Goal: Task Accomplishment & Management: Complete application form

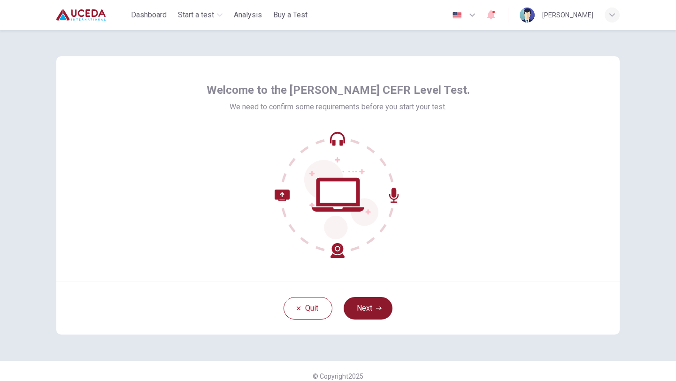
click at [360, 310] on button "Next" at bounding box center [368, 308] width 49 height 23
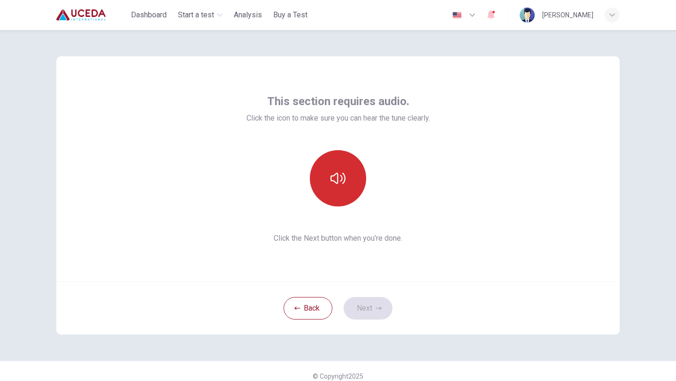
click at [334, 169] on button "button" at bounding box center [338, 178] width 56 height 56
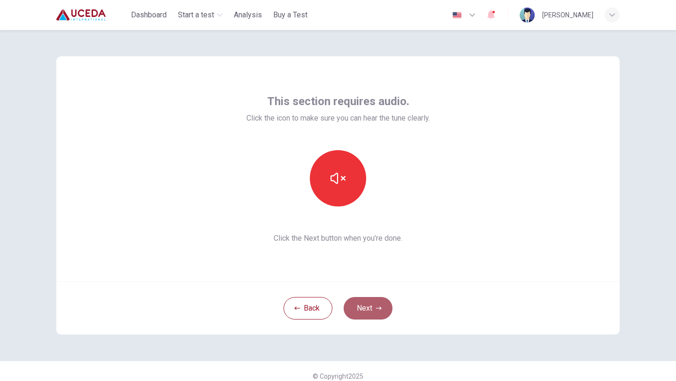
click at [362, 304] on button "Next" at bounding box center [368, 308] width 49 height 23
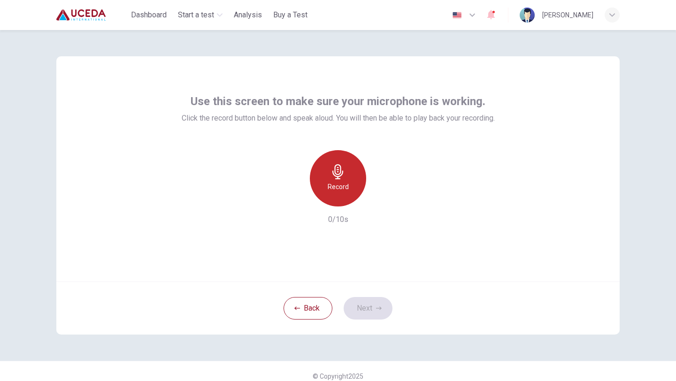
click at [327, 171] on div "Record" at bounding box center [338, 178] width 56 height 56
click at [327, 171] on div "Stop" at bounding box center [338, 178] width 56 height 56
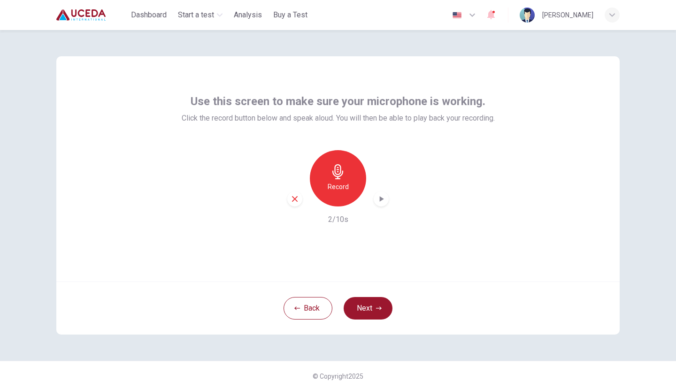
click at [377, 207] on div "Record 2/10s" at bounding box center [338, 187] width 313 height 75
click at [383, 199] on icon "button" at bounding box center [382, 199] width 4 height 6
click at [367, 314] on button "Next" at bounding box center [368, 308] width 49 height 23
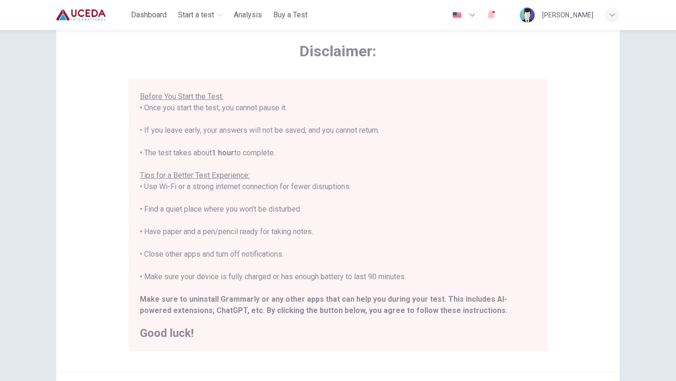
scroll to position [41, 0]
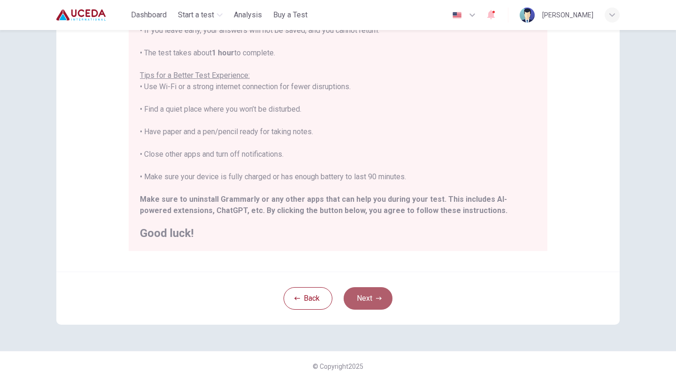
click at [367, 303] on button "Next" at bounding box center [368, 298] width 49 height 23
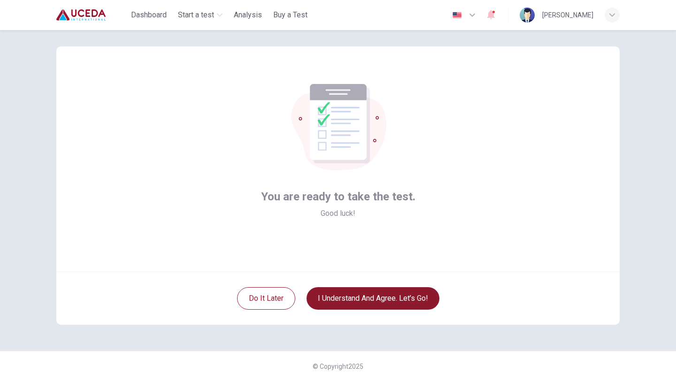
click at [370, 295] on button "I understand and agree. Let’s go!" at bounding box center [373, 298] width 133 height 23
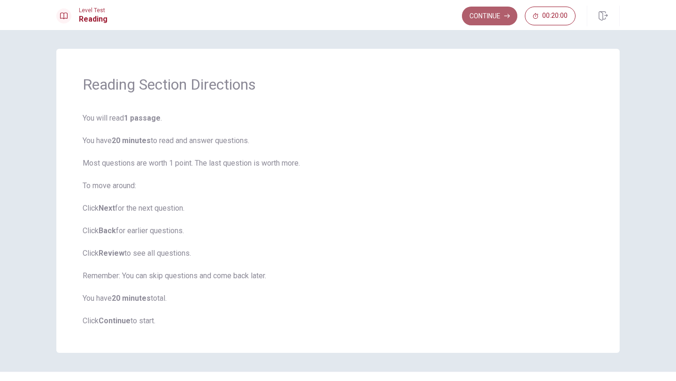
click at [481, 18] on button "Continue" at bounding box center [489, 16] width 55 height 19
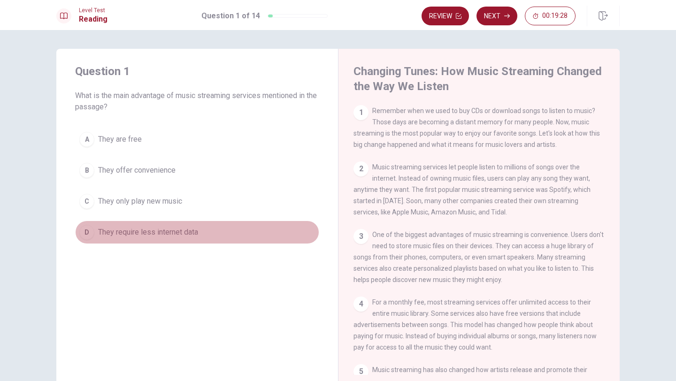
click at [89, 228] on div "D" at bounding box center [86, 232] width 15 height 15
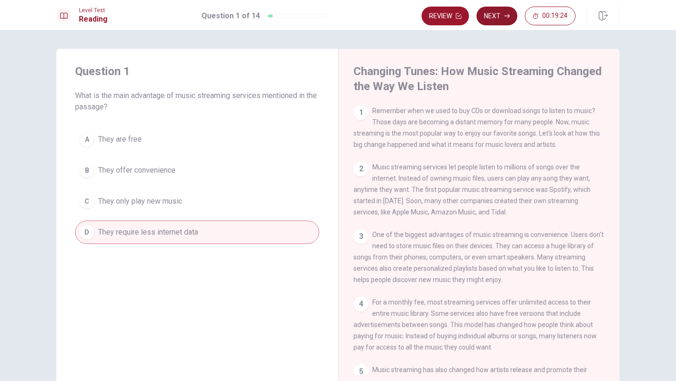
click at [490, 18] on button "Next" at bounding box center [496, 16] width 41 height 19
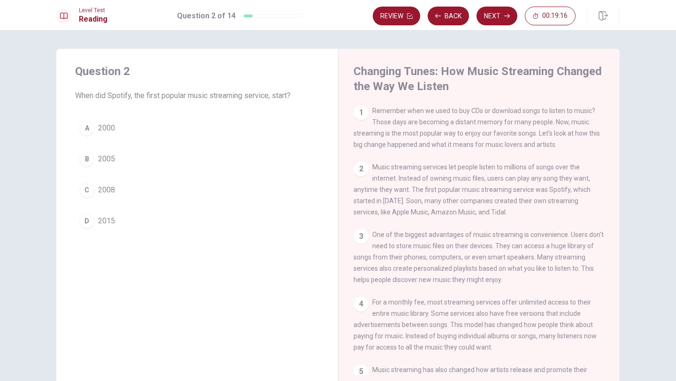
click at [87, 190] on div "C" at bounding box center [86, 190] width 15 height 15
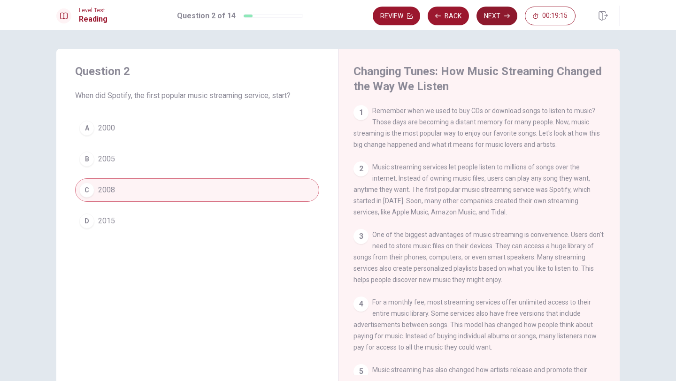
click at [491, 11] on button "Next" at bounding box center [496, 16] width 41 height 19
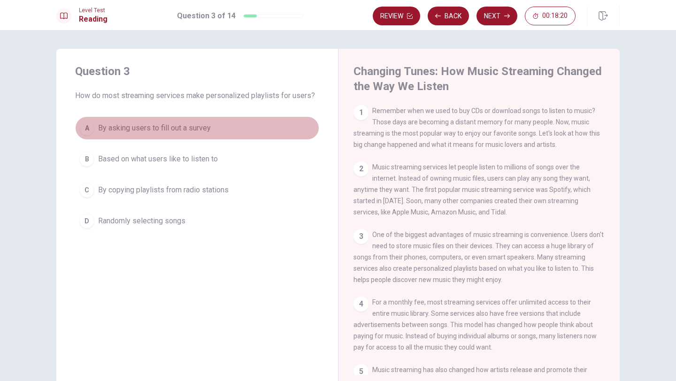
click at [90, 124] on div "A" at bounding box center [86, 128] width 15 height 15
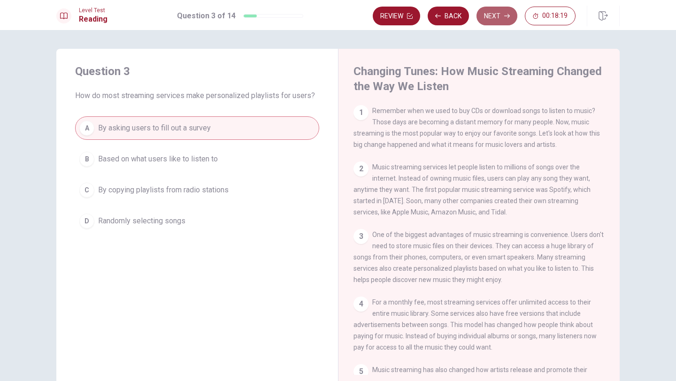
click at [503, 14] on button "Next" at bounding box center [496, 16] width 41 height 19
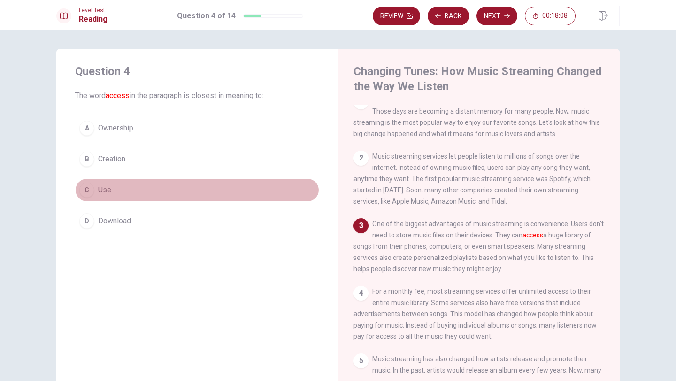
click at [84, 193] on div "C" at bounding box center [86, 190] width 15 height 15
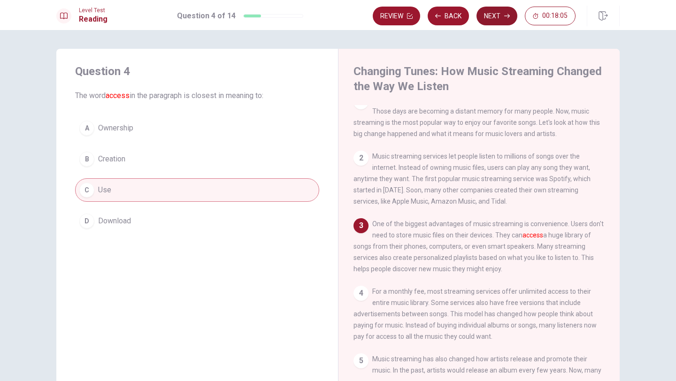
click at [492, 15] on button "Next" at bounding box center [496, 16] width 41 height 19
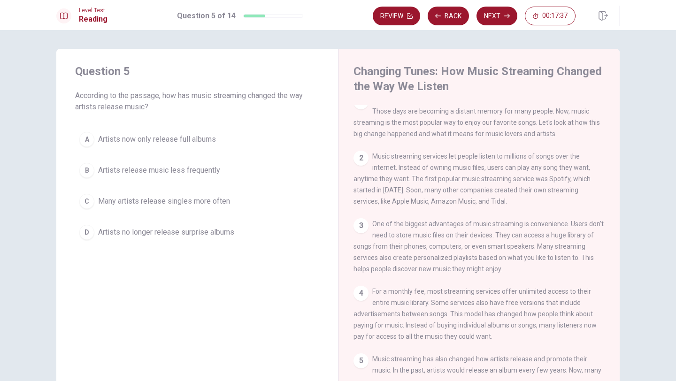
click at [84, 234] on div "D" at bounding box center [86, 232] width 15 height 15
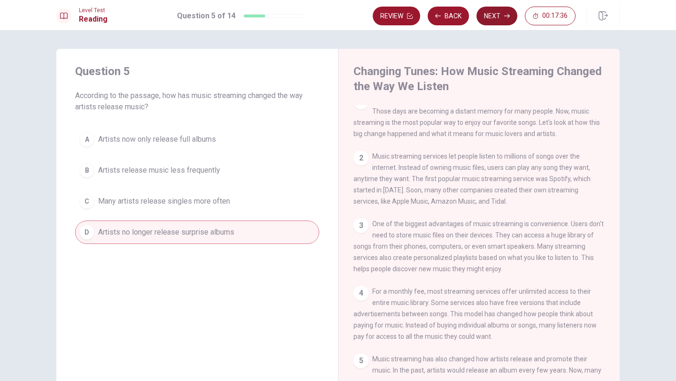
click at [496, 18] on button "Next" at bounding box center [496, 16] width 41 height 19
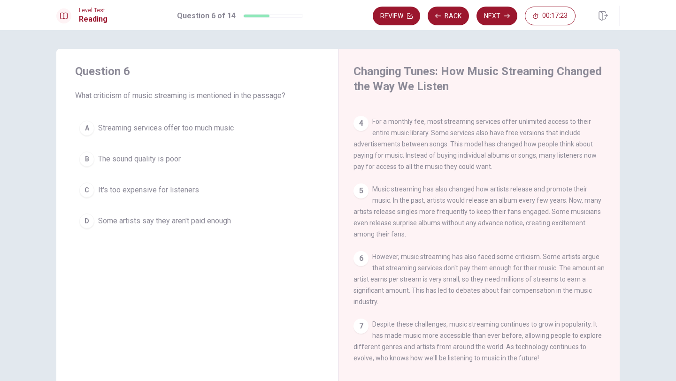
scroll to position [196, 0]
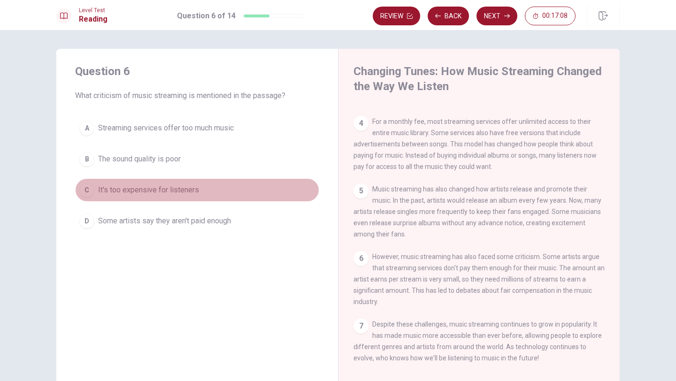
click at [89, 191] on div "C" at bounding box center [86, 190] width 15 height 15
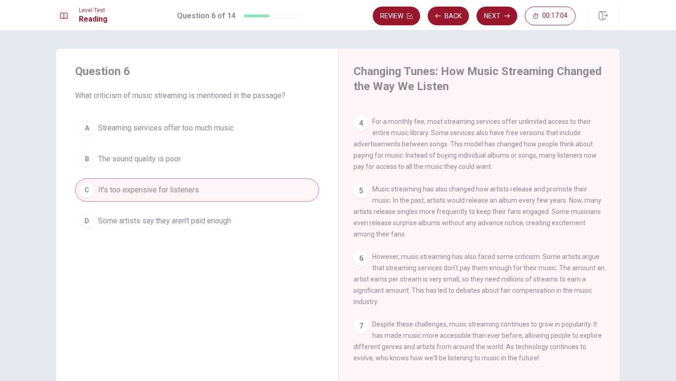
click at [87, 126] on div "A" at bounding box center [86, 128] width 15 height 15
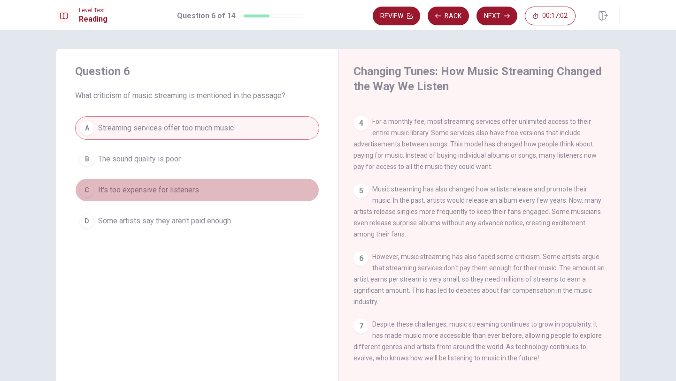
click at [88, 188] on div "C" at bounding box center [86, 190] width 15 height 15
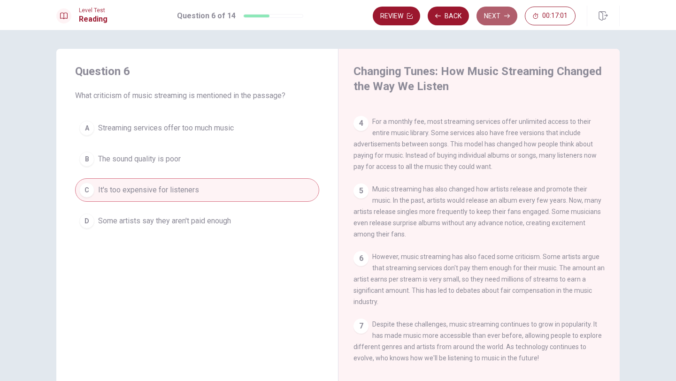
click at [491, 15] on button "Next" at bounding box center [496, 16] width 41 height 19
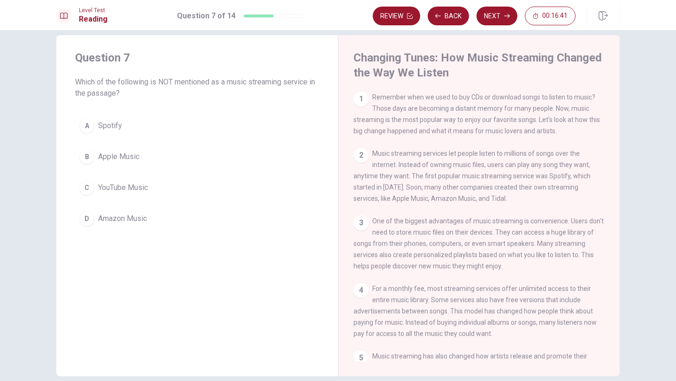
scroll to position [12, 0]
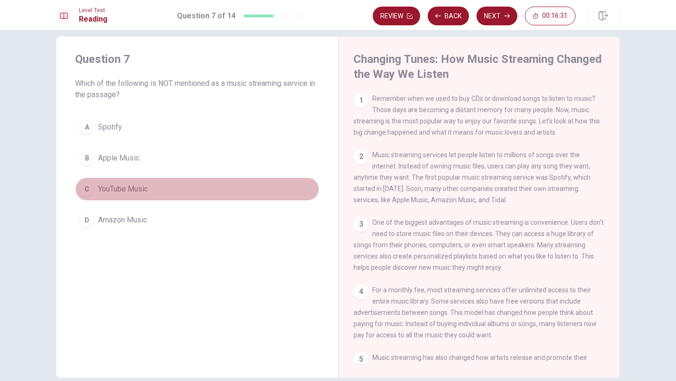
click at [89, 194] on div "C" at bounding box center [86, 189] width 15 height 15
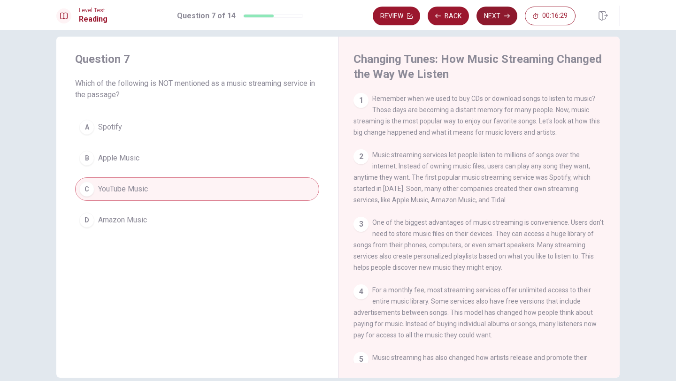
click at [489, 13] on button "Next" at bounding box center [496, 16] width 41 height 19
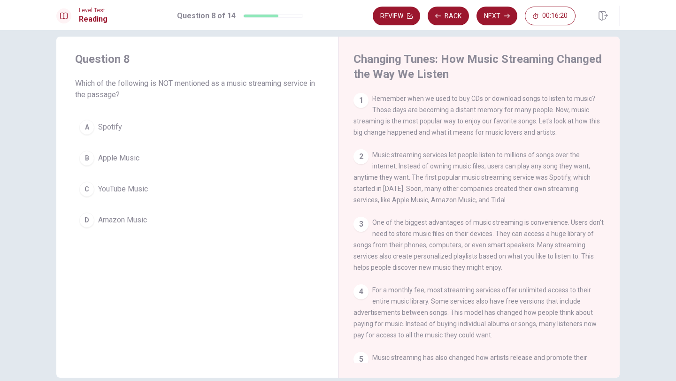
click at [87, 185] on div "C" at bounding box center [86, 189] width 15 height 15
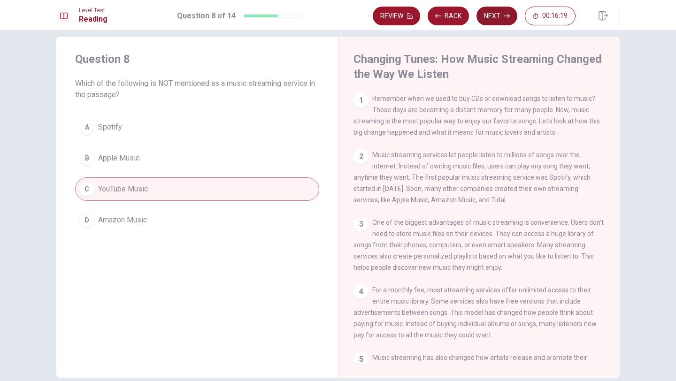
click at [490, 23] on button "Next" at bounding box center [496, 16] width 41 height 19
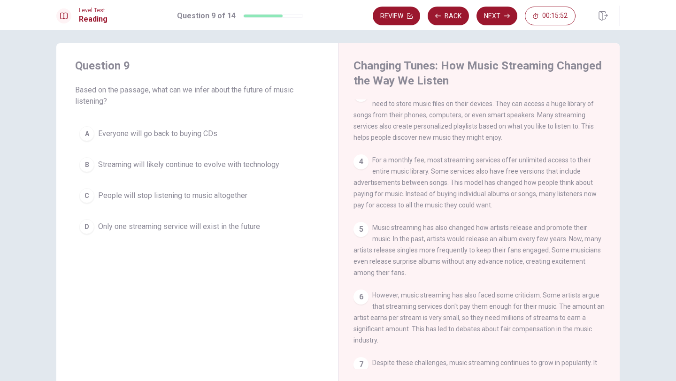
scroll to position [0, 0]
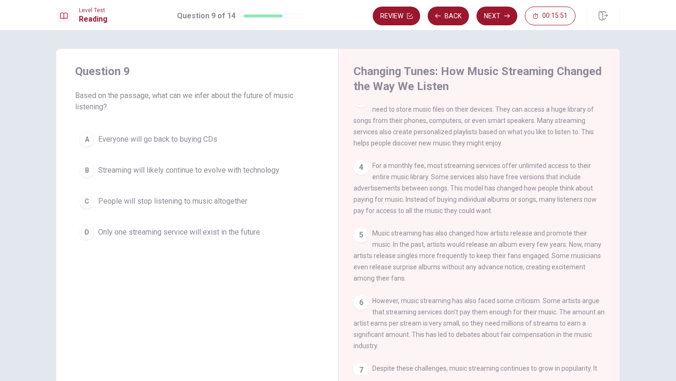
click at [90, 232] on div "D" at bounding box center [86, 232] width 15 height 15
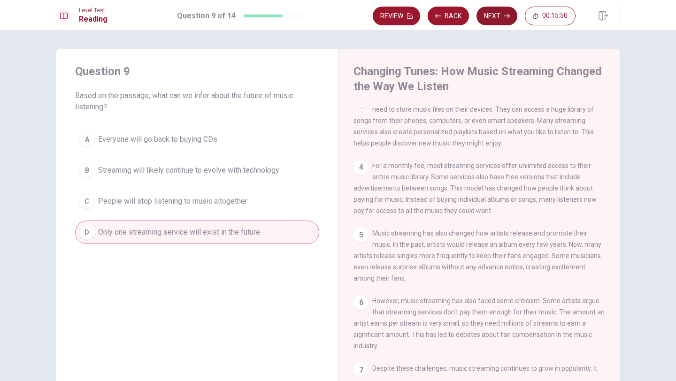
click at [489, 23] on button "Next" at bounding box center [496, 16] width 41 height 19
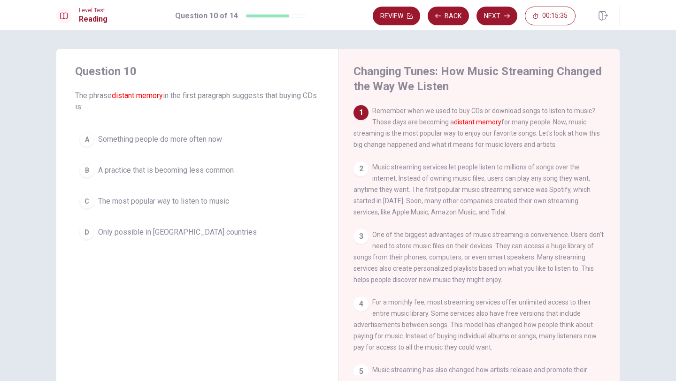
click at [89, 138] on div "A" at bounding box center [86, 139] width 15 height 15
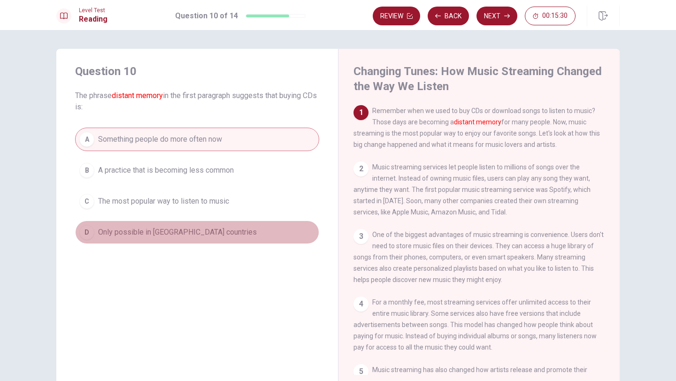
click at [93, 232] on div "D" at bounding box center [86, 232] width 15 height 15
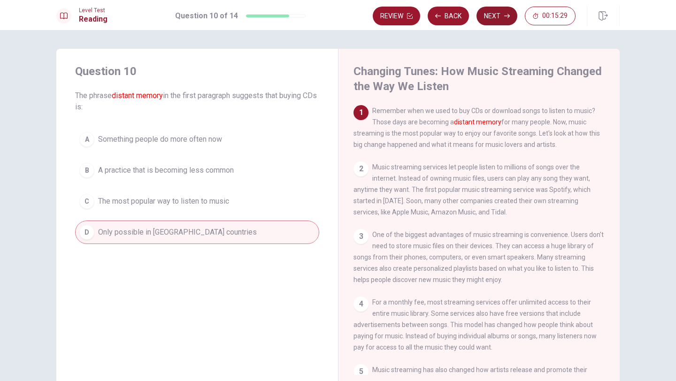
click at [486, 15] on button "Next" at bounding box center [496, 16] width 41 height 19
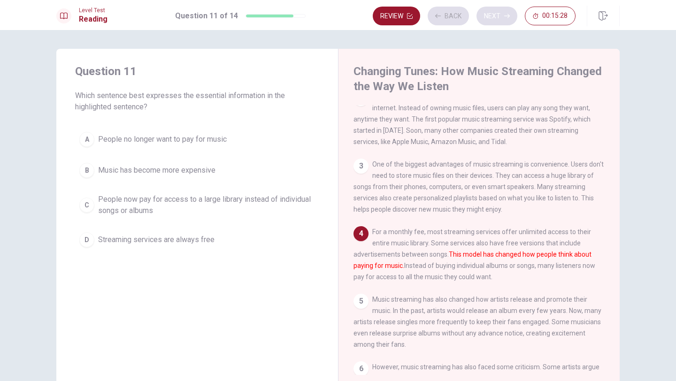
scroll to position [81, 0]
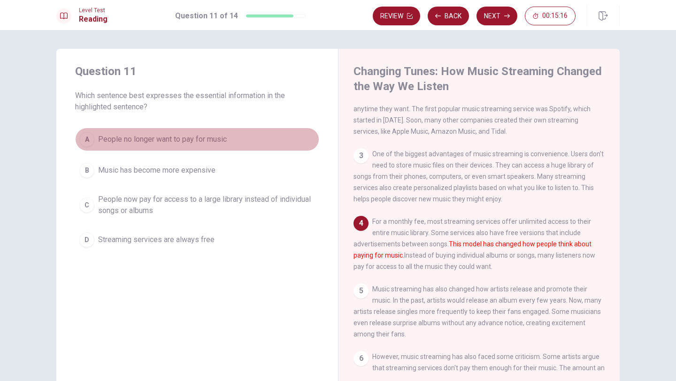
click at [86, 138] on div "A" at bounding box center [86, 139] width 15 height 15
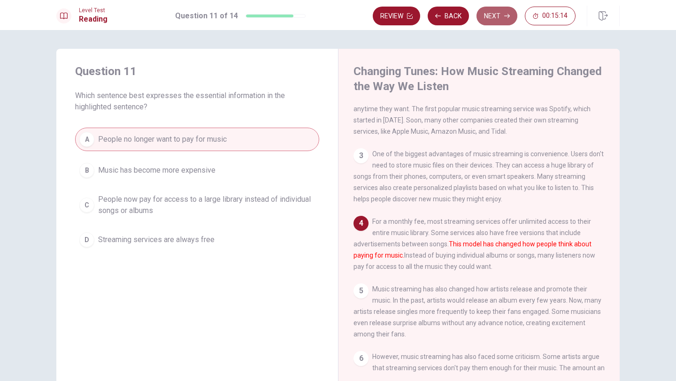
click at [498, 10] on button "Next" at bounding box center [496, 16] width 41 height 19
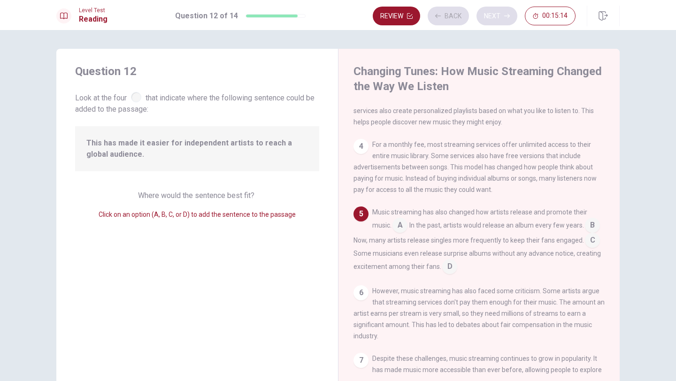
scroll to position [160, 0]
click at [461, 271] on div "Music streaming has also changed how artists release and promote their music. A…" at bounding box center [479, 239] width 252 height 68
click at [455, 272] on input at bounding box center [449, 265] width 15 height 15
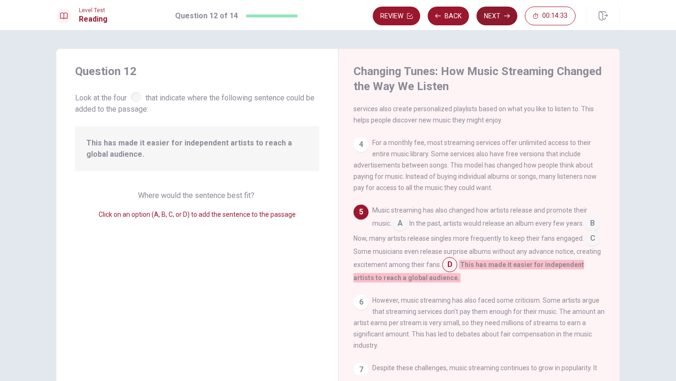
click at [488, 18] on button "Next" at bounding box center [496, 16] width 41 height 19
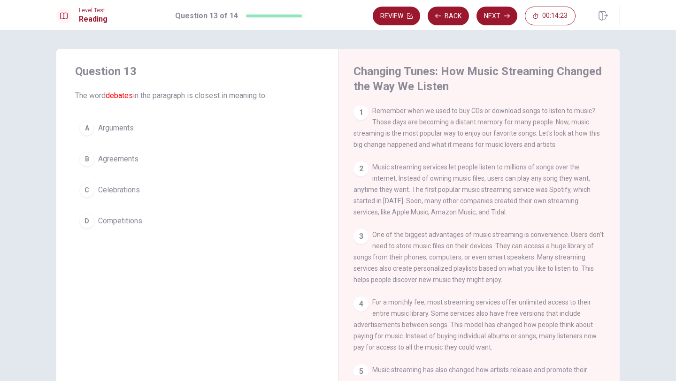
click at [84, 126] on div "A" at bounding box center [86, 128] width 15 height 15
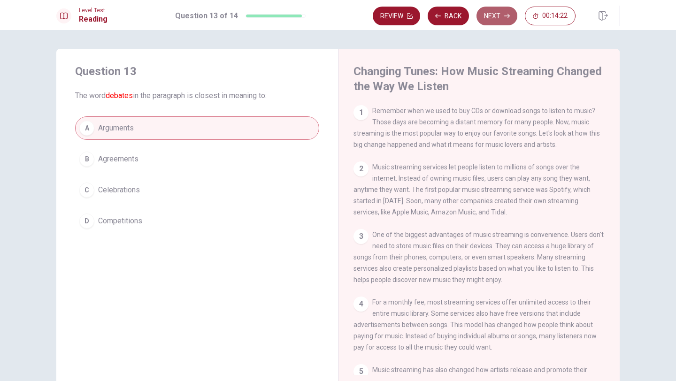
click at [501, 16] on button "Next" at bounding box center [496, 16] width 41 height 19
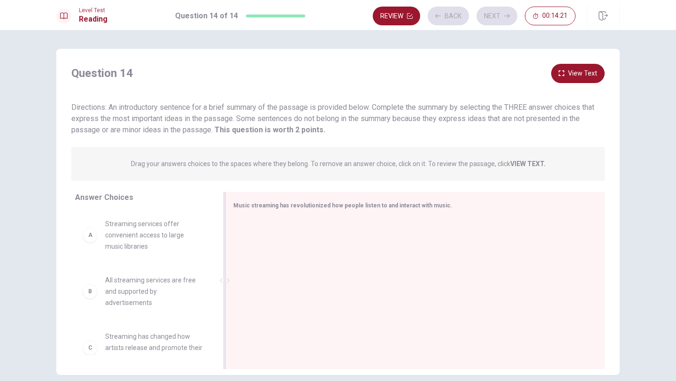
scroll to position [43, 0]
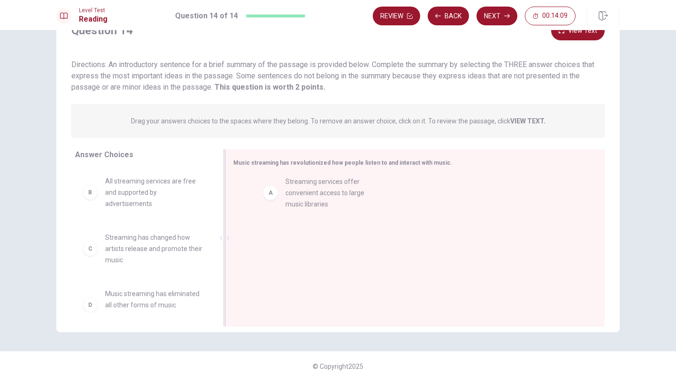
drag, startPoint x: 133, startPoint y: 194, endPoint x: 317, endPoint y: 194, distance: 184.0
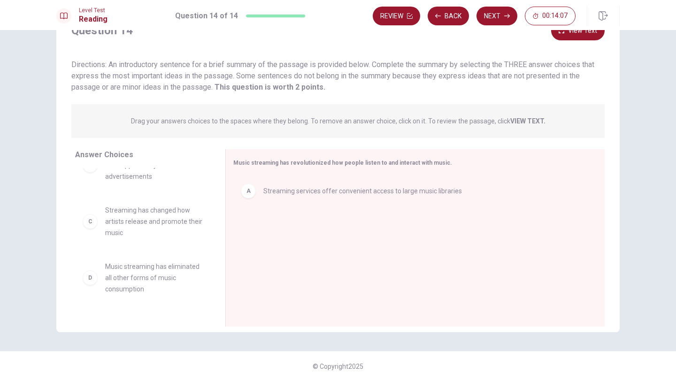
scroll to position [29, 0]
drag, startPoint x: 175, startPoint y: 224, endPoint x: 315, endPoint y: 236, distance: 140.8
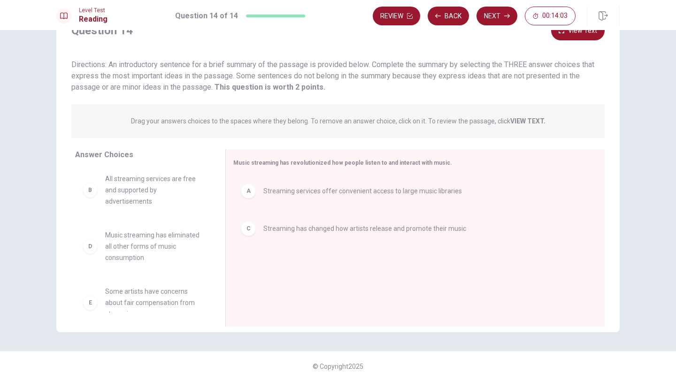
scroll to position [0, 0]
drag, startPoint x: 134, startPoint y: 199, endPoint x: 303, endPoint y: 272, distance: 183.8
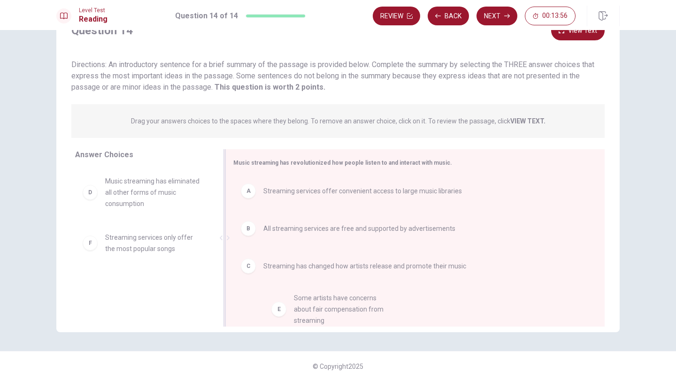
drag, startPoint x: 144, startPoint y: 246, endPoint x: 335, endPoint y: 307, distance: 200.4
drag, startPoint x: 117, startPoint y: 242, endPoint x: 276, endPoint y: 289, distance: 165.5
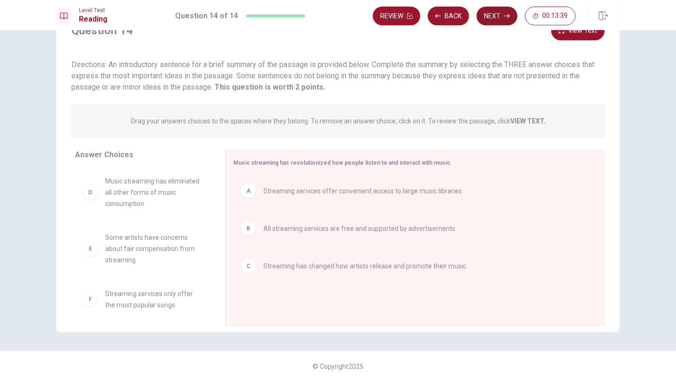
click at [495, 15] on button "Next" at bounding box center [496, 16] width 41 height 19
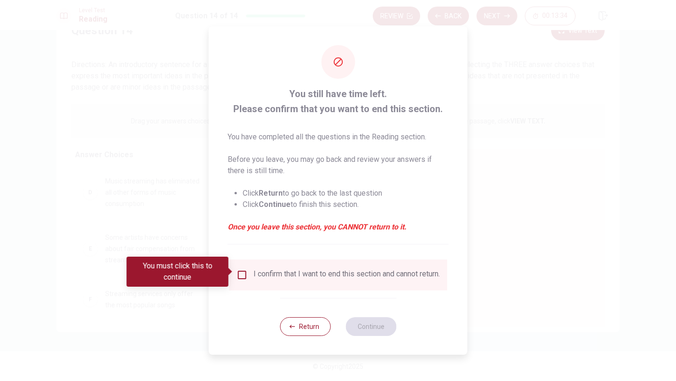
click at [237, 270] on input "You must click this to continue" at bounding box center [242, 274] width 11 height 11
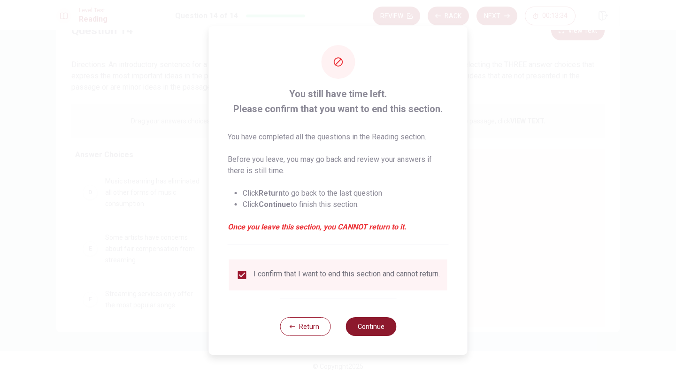
click at [383, 334] on button "Continue" at bounding box center [370, 326] width 51 height 19
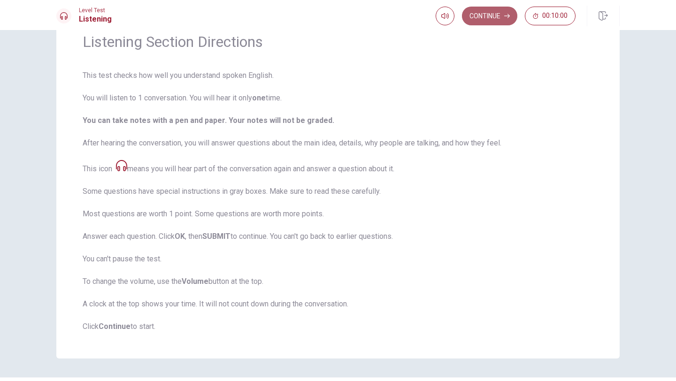
click at [498, 23] on button "Continue" at bounding box center [489, 16] width 55 height 19
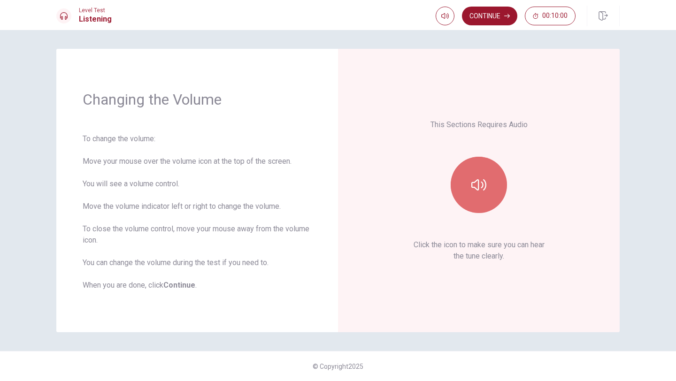
click at [477, 197] on button "button" at bounding box center [479, 185] width 56 height 56
click at [481, 193] on button "button" at bounding box center [479, 185] width 56 height 56
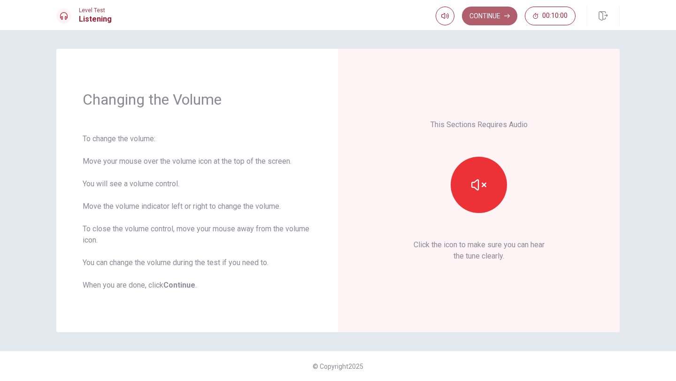
click at [498, 20] on button "Continue" at bounding box center [489, 16] width 55 height 19
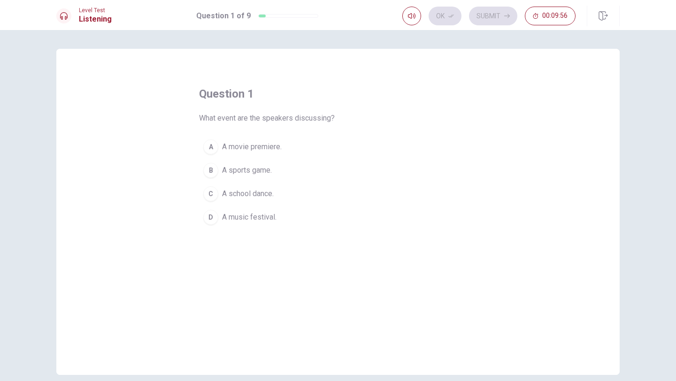
click at [210, 222] on div "D" at bounding box center [210, 217] width 15 height 15
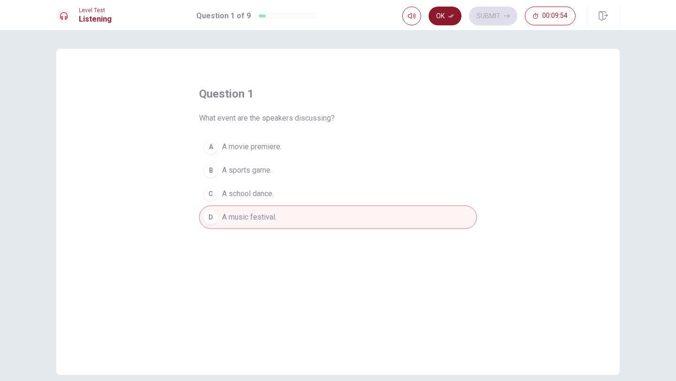
click at [446, 18] on button "Ok" at bounding box center [445, 16] width 33 height 19
click at [498, 21] on button "Submit" at bounding box center [493, 16] width 48 height 19
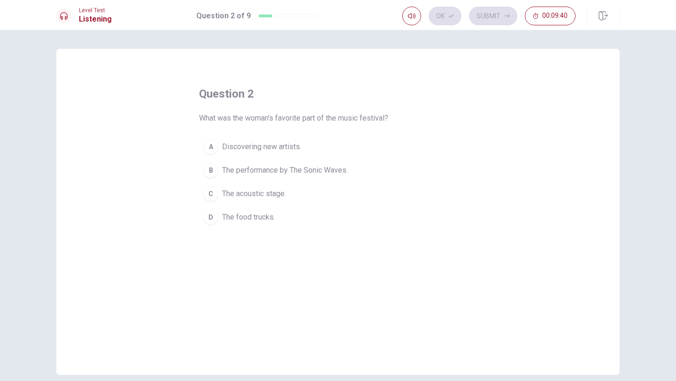
click at [213, 143] on div "A" at bounding box center [210, 146] width 15 height 15
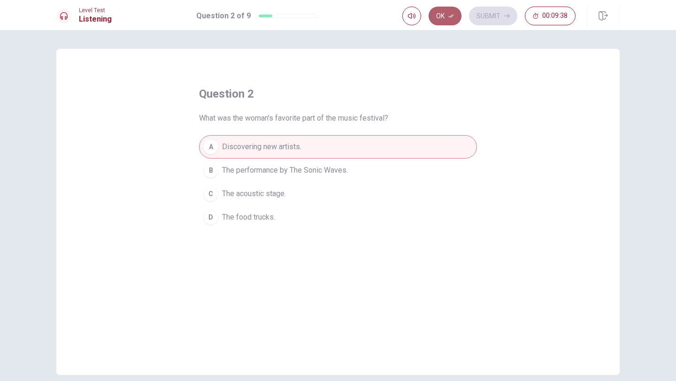
click at [445, 23] on button "Ok" at bounding box center [445, 16] width 33 height 19
click at [474, 19] on button "Submit" at bounding box center [493, 16] width 48 height 19
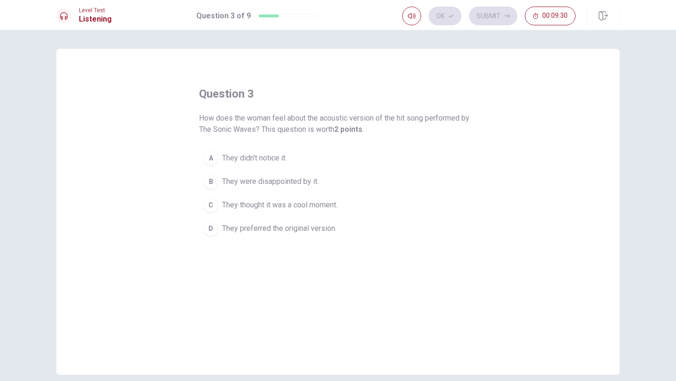
click at [216, 206] on div "C" at bounding box center [210, 205] width 15 height 15
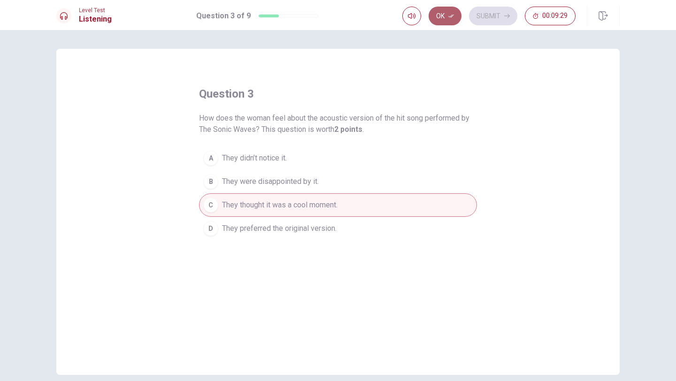
click at [443, 15] on button "Ok" at bounding box center [445, 16] width 33 height 19
click at [484, 12] on button "Submit" at bounding box center [493, 16] width 48 height 19
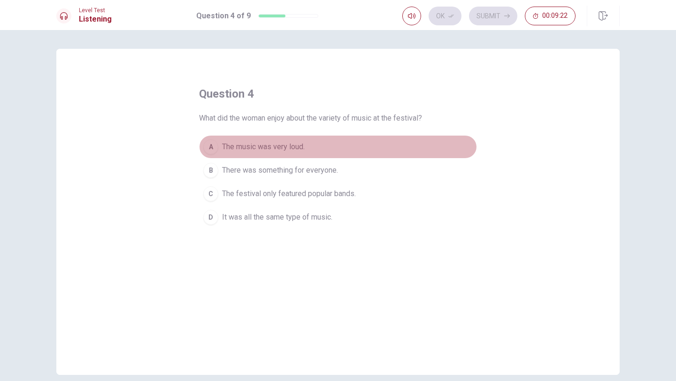
click at [210, 149] on div "A" at bounding box center [210, 146] width 15 height 15
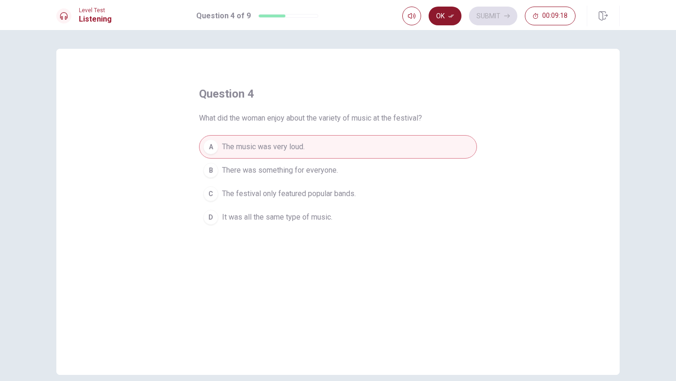
click at [453, 16] on icon "button" at bounding box center [451, 16] width 6 height 6
click at [487, 19] on button "Submit" at bounding box center [493, 16] width 48 height 19
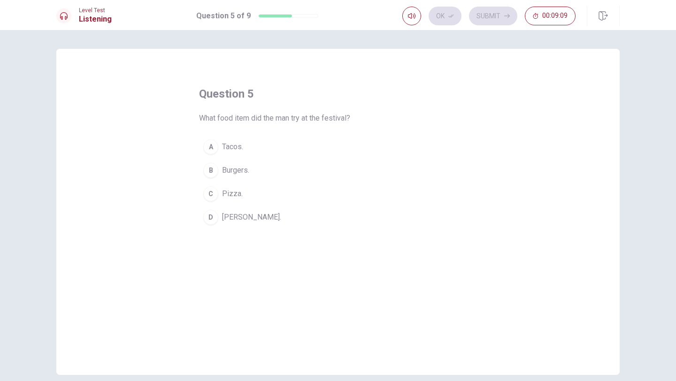
click at [215, 146] on div "A" at bounding box center [210, 146] width 15 height 15
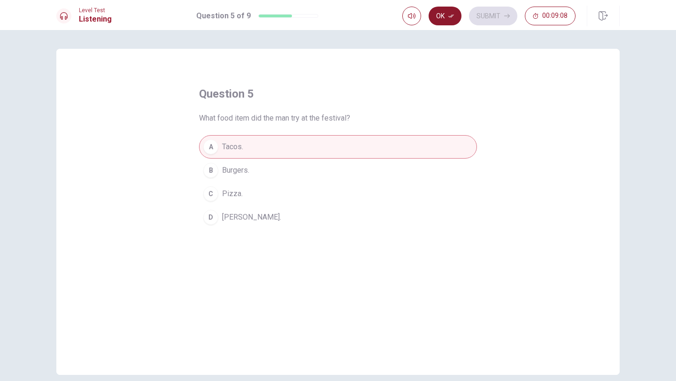
click at [441, 22] on button "Ok" at bounding box center [445, 16] width 33 height 19
click at [482, 16] on button "Submit" at bounding box center [493, 16] width 48 height 19
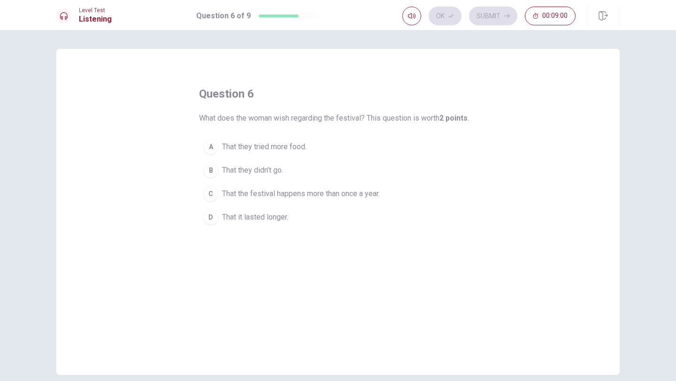
click at [215, 189] on div "C" at bounding box center [210, 193] width 15 height 15
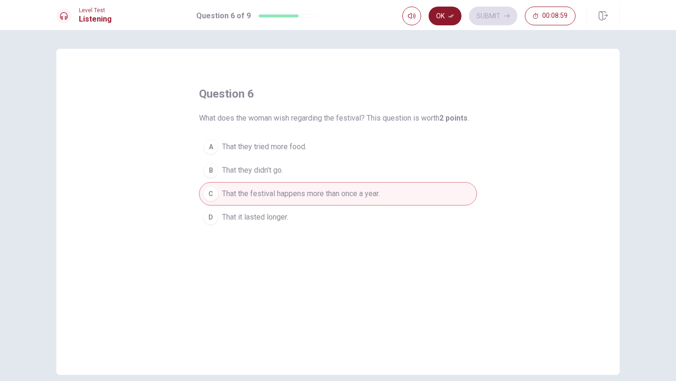
click at [448, 19] on button "Ok" at bounding box center [445, 16] width 33 height 19
click at [490, 14] on button "Submit" at bounding box center [493, 16] width 48 height 19
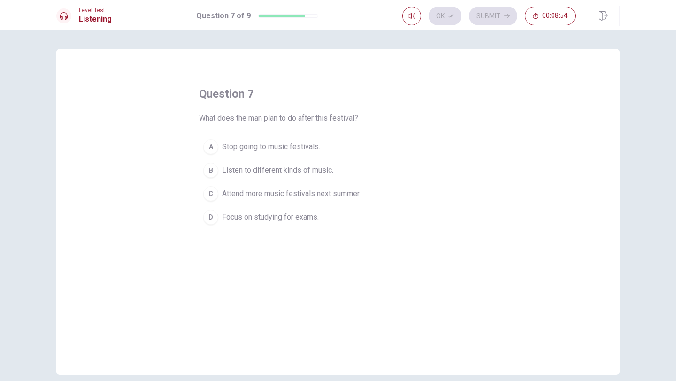
click at [214, 170] on div "B" at bounding box center [210, 170] width 15 height 15
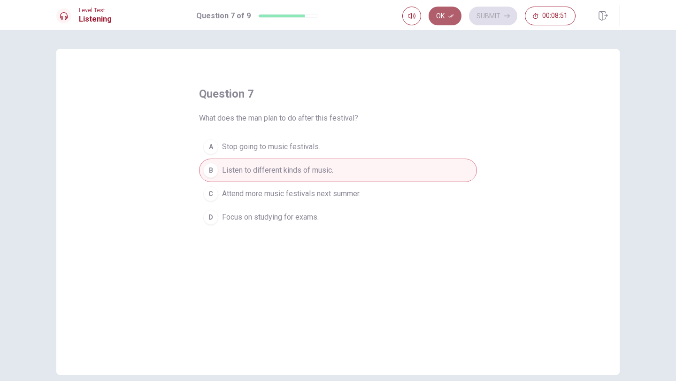
click at [452, 16] on icon "button" at bounding box center [451, 16] width 6 height 6
click at [482, 14] on button "Submit" at bounding box center [493, 16] width 48 height 19
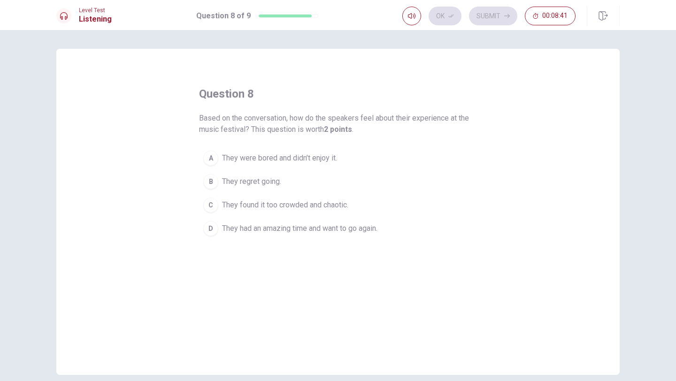
click at [212, 228] on div "D" at bounding box center [210, 228] width 15 height 15
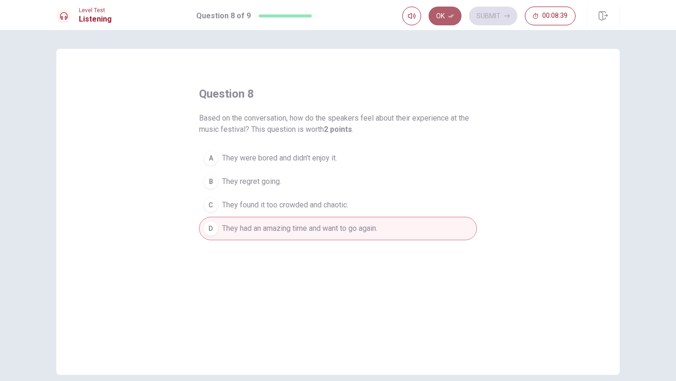
click at [437, 16] on button "Ok" at bounding box center [445, 16] width 33 height 19
click at [491, 16] on button "Submit" at bounding box center [493, 16] width 48 height 19
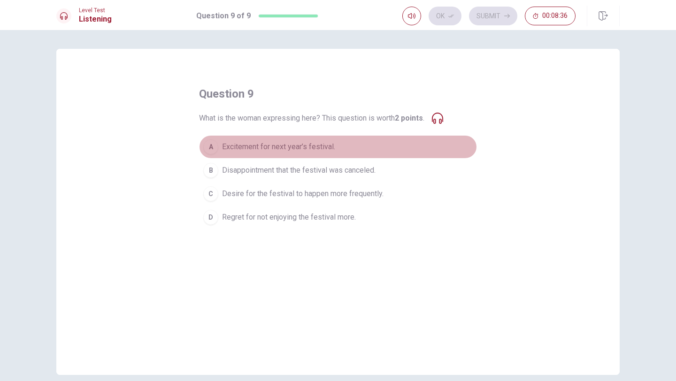
click at [288, 148] on span "Excitement for next year’s festival." at bounding box center [278, 146] width 113 height 11
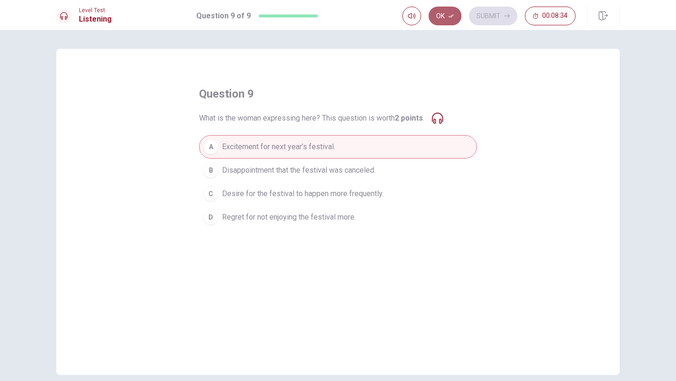
click at [445, 17] on button "Ok" at bounding box center [445, 16] width 33 height 19
click at [483, 16] on button "Submit" at bounding box center [493, 16] width 48 height 19
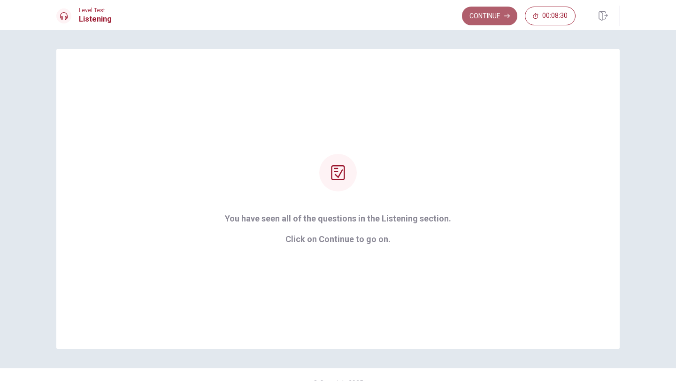
click at [481, 22] on button "Continue" at bounding box center [489, 16] width 55 height 19
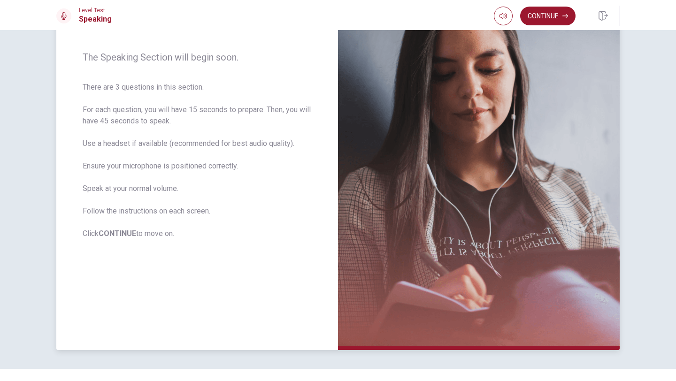
scroll to position [126, 0]
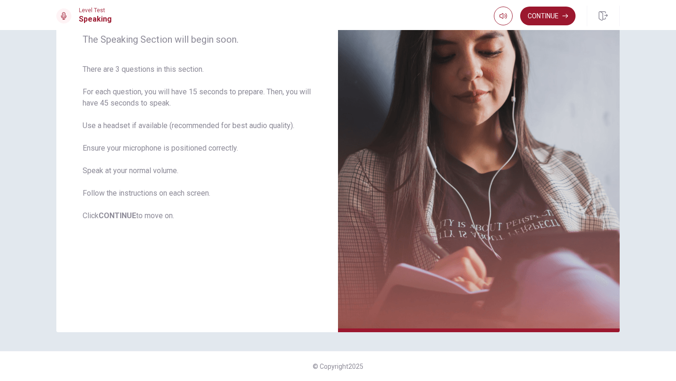
click at [545, 26] on div "Level Test Speaking Continue" at bounding box center [338, 15] width 676 height 30
click at [544, 20] on button "Continue" at bounding box center [547, 16] width 55 height 19
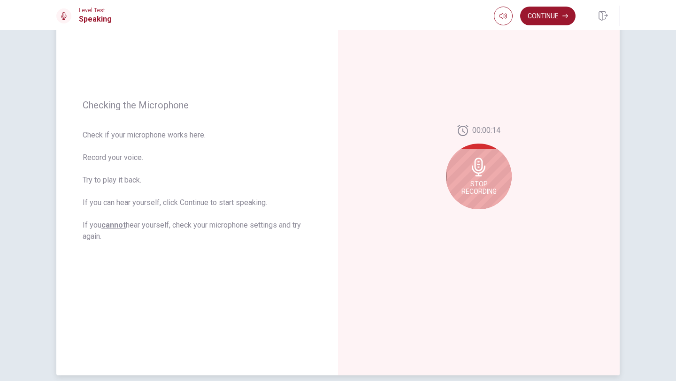
scroll to position [79, 0]
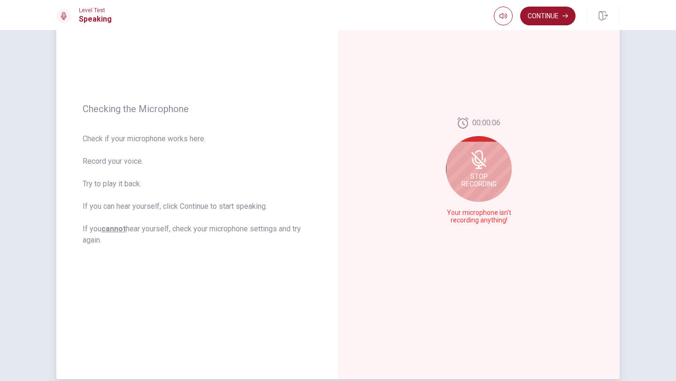
click at [482, 168] on icon at bounding box center [479, 168] width 7 height 1
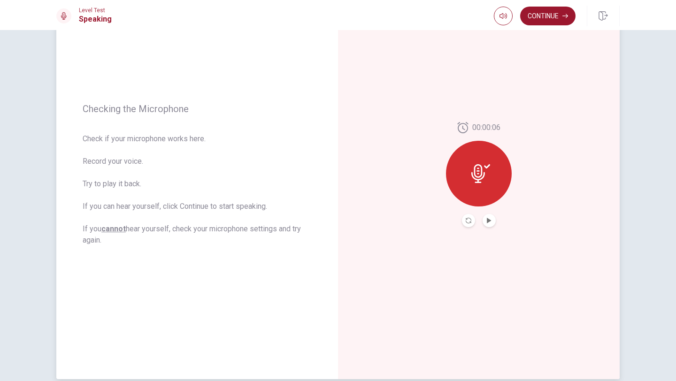
click at [484, 227] on div "00:00:06" at bounding box center [479, 174] width 282 height 409
click at [487, 224] on button "Play Audio" at bounding box center [489, 220] width 13 height 13
click at [487, 222] on icon "Pause Audio" at bounding box center [489, 221] width 5 height 6
click at [470, 221] on icon "Record Again" at bounding box center [469, 221] width 6 height 6
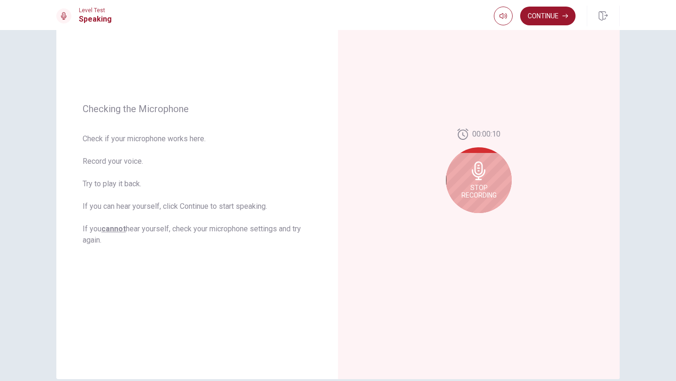
click at [499, 182] on div "Stop Recording" at bounding box center [479, 180] width 66 height 66
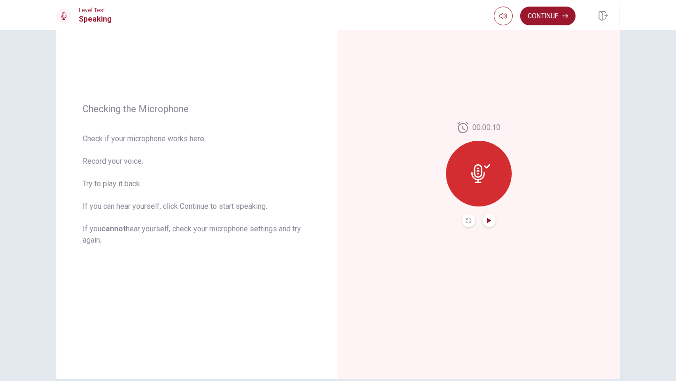
click at [490, 222] on icon "Play Audio" at bounding box center [489, 221] width 4 height 6
click at [548, 15] on button "Continue" at bounding box center [547, 16] width 55 height 19
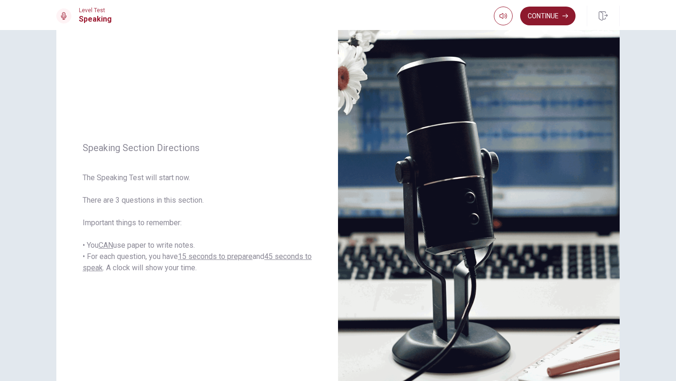
click at [557, 18] on button "Continue" at bounding box center [547, 16] width 55 height 19
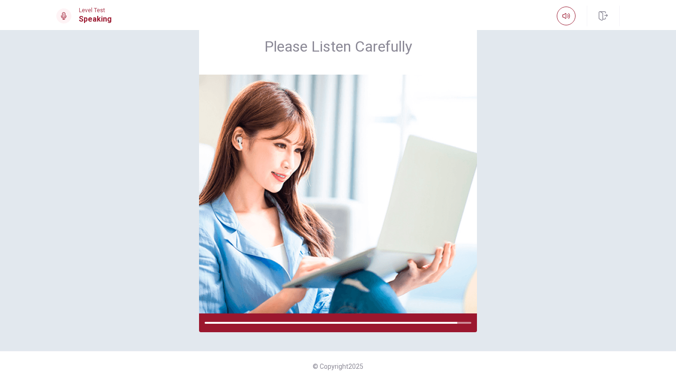
scroll to position [46, 0]
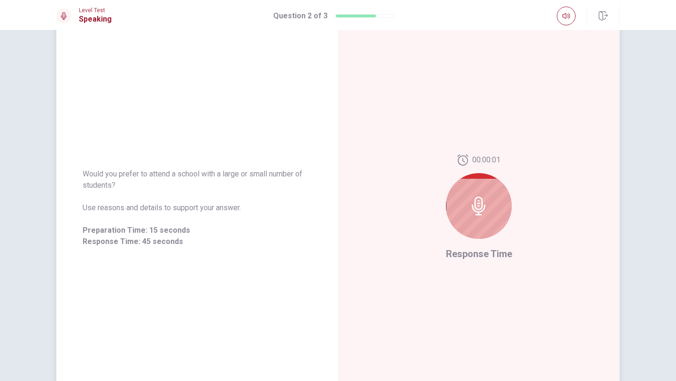
click at [469, 219] on div at bounding box center [479, 206] width 66 height 66
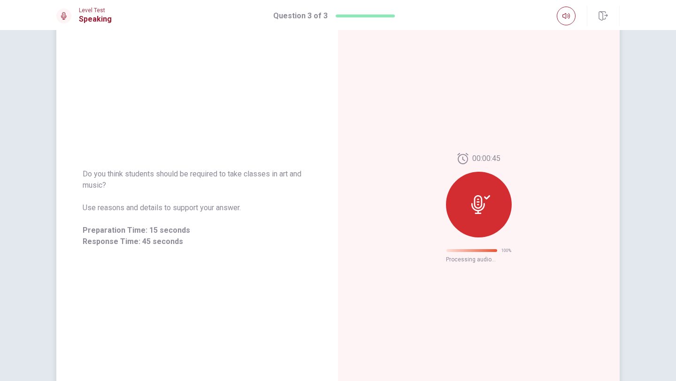
scroll to position [0, 0]
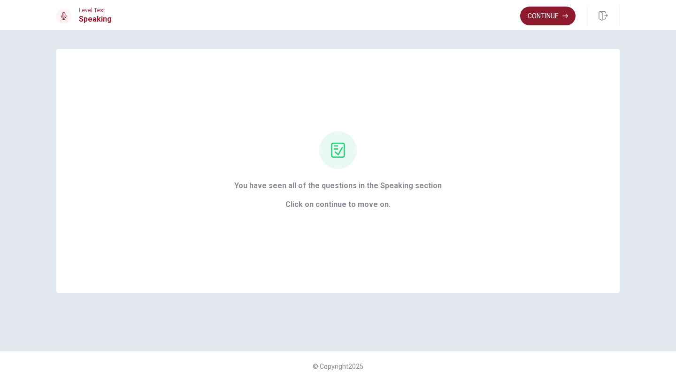
click at [539, 18] on button "Continue" at bounding box center [547, 16] width 55 height 19
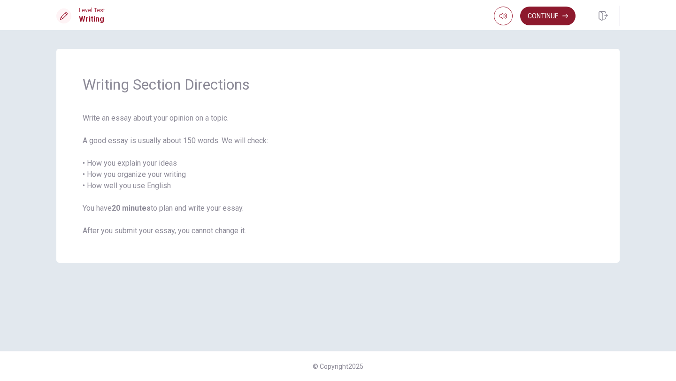
click at [539, 18] on button "Continue" at bounding box center [547, 16] width 55 height 19
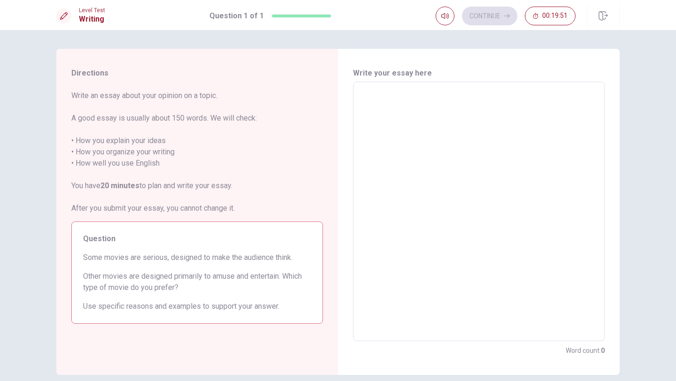
click at [446, 99] on textarea at bounding box center [479, 212] width 238 height 244
type textarea "I"
type textarea "x"
type textarea "I"
type textarea "x"
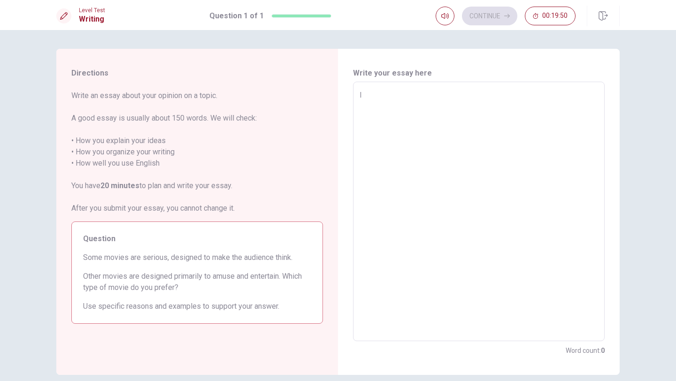
type textarea "I p"
type textarea "x"
type textarea "I pr"
type textarea "x"
type textarea "I pre"
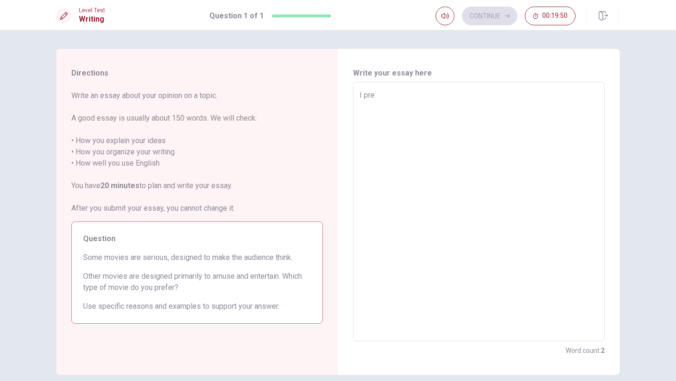
type textarea "x"
type textarea "I pref"
type textarea "x"
type textarea "I prefe"
type textarea "x"
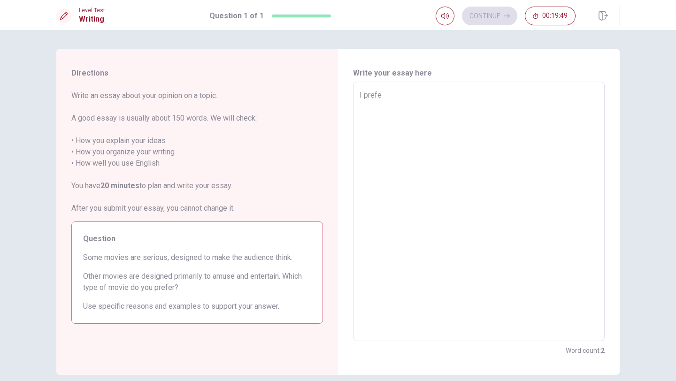
type textarea "I prefer"
type textarea "x"
type textarea "I prefer"
type textarea "x"
type textarea "I prefer m"
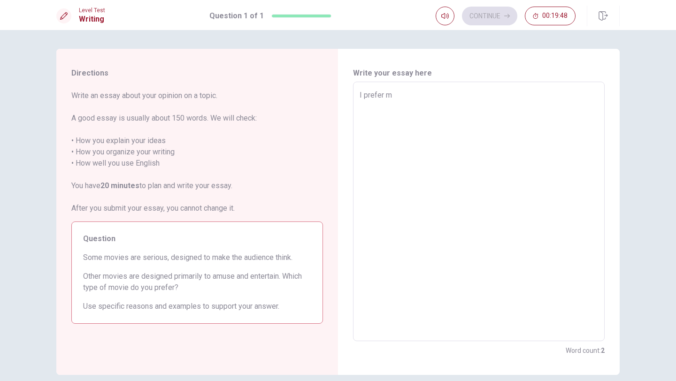
type textarea "x"
type textarea "I prefer mo"
type textarea "x"
type textarea "I prefer mov"
type textarea "x"
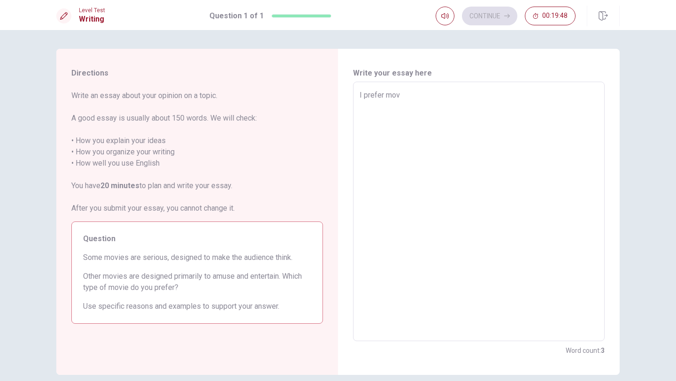
type textarea "I prefer movi"
type textarea "x"
type textarea "I prefer movie"
type textarea "x"
type textarea "I prefer movies"
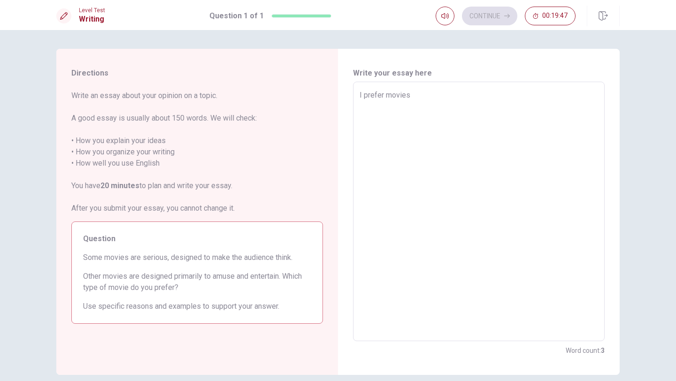
type textarea "x"
type textarea "I prefer movies"
type textarea "x"
type textarea "I prefer movies t"
type textarea "x"
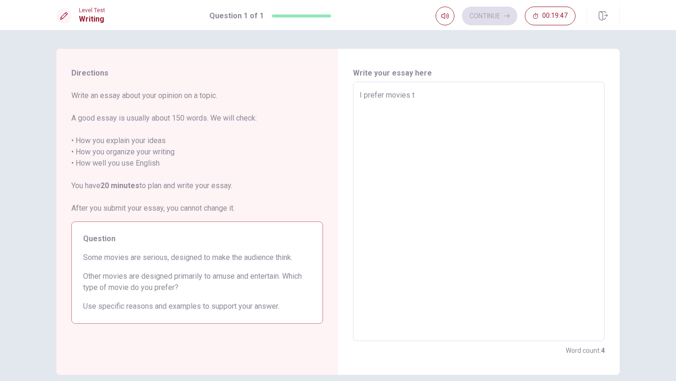
type textarea "I prefer movies th"
type textarea "x"
type textarea "I prefer movies tha"
type textarea "x"
type textarea "I prefer movies thar"
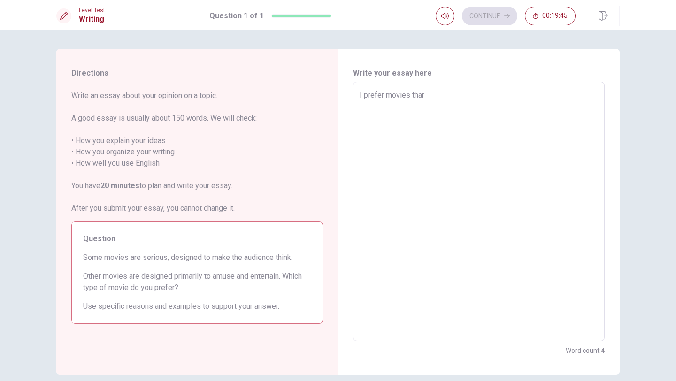
type textarea "x"
type textarea "I prefer movies tha"
type textarea "x"
type textarea "I prefer movies that"
type textarea "x"
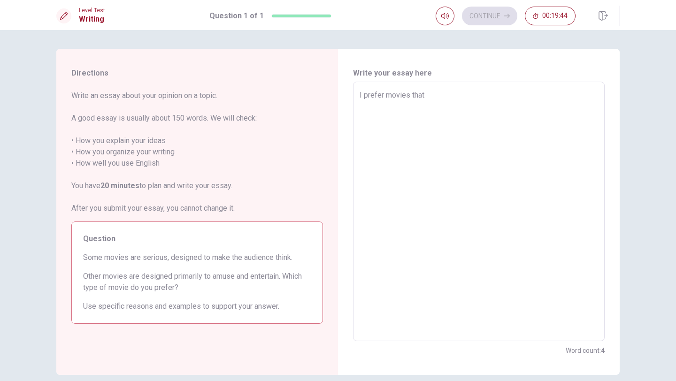
type textarea "I prefer movies that"
type textarea "x"
type textarea "I prefer movies that m"
type textarea "x"
type textarea "I prefer movies that ma"
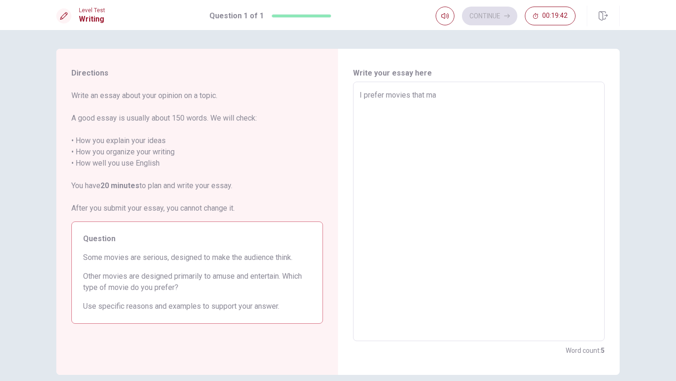
type textarea "x"
type textarea "I prefer movies that mak"
type textarea "x"
type textarea "I prefer movies that make"
type textarea "x"
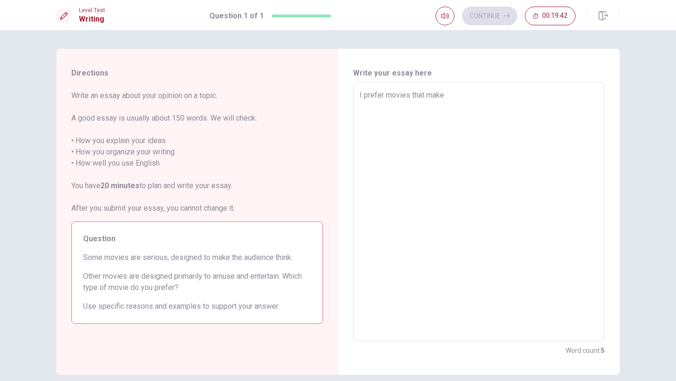
type textarea "I prefer movies that make"
type textarea "x"
type textarea "I prefer movies that make m"
type textarea "x"
type textarea "I prefer movies that make me"
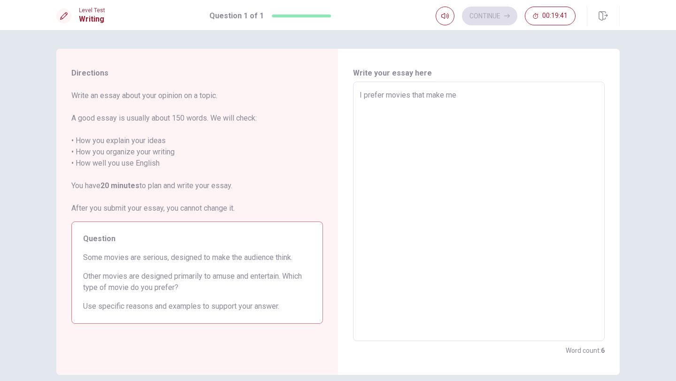
type textarea "x"
type textarea "I prefer movies that make me"
type textarea "x"
type textarea "I prefer movies that make me t"
type textarea "x"
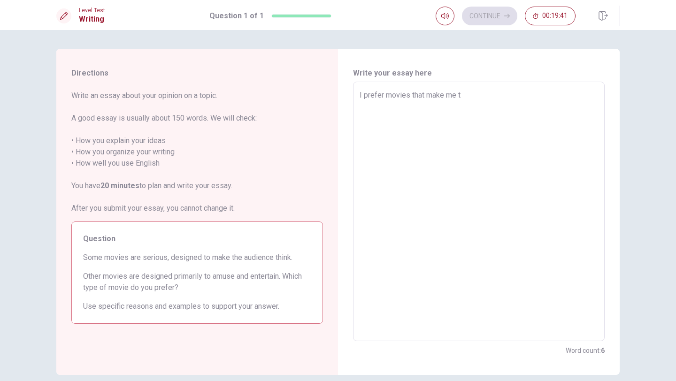
type textarea "I prefer movies that make me th"
type textarea "x"
type textarea "I prefer movies that make me thi"
type textarea "x"
type textarea "I prefer movies that make me thin"
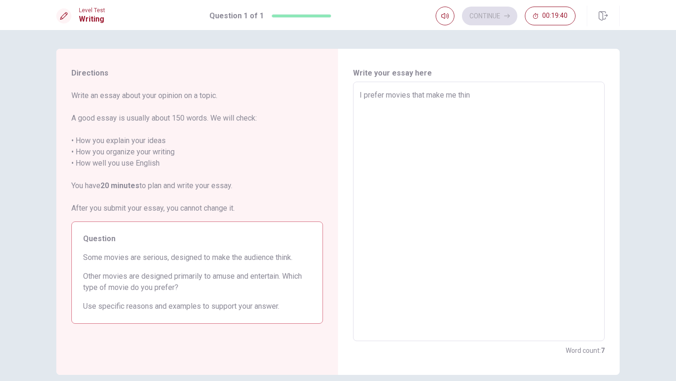
type textarea "x"
type textarea "I prefer movies that make me think"
type textarea "x"
type textarea "I prefer movies that make me think"
type textarea "x"
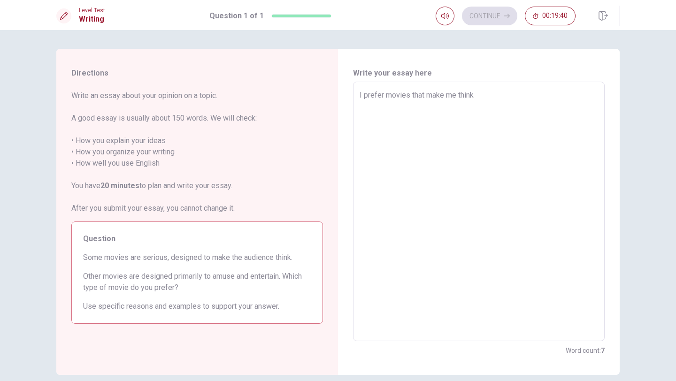
type textarea "I prefer movies that make me think b"
type textarea "x"
type textarea "I prefer movies that make me think be"
type textarea "x"
type textarea "I prefer movies that make me think bec"
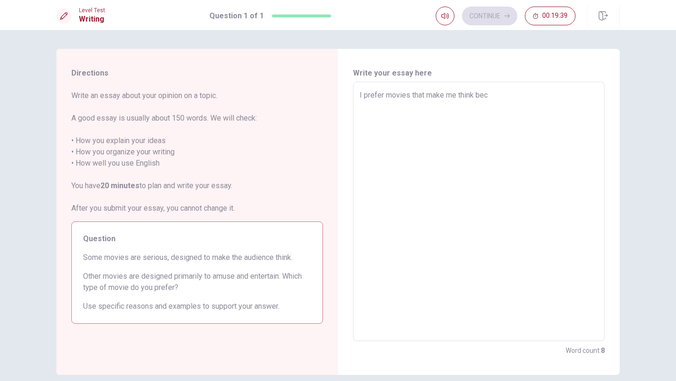
type textarea "x"
type textarea "I prefer movies that make me think beca"
type textarea "x"
type textarea "I prefer movies that make me think becau"
type textarea "x"
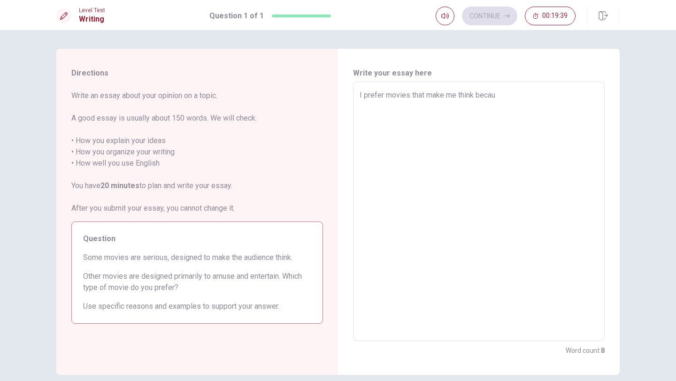
type textarea "I prefer movies that make me think becaus"
type textarea "x"
type textarea "I prefer movies that make me think because"
type textarea "x"
type textarea "I prefer movies that make me think because"
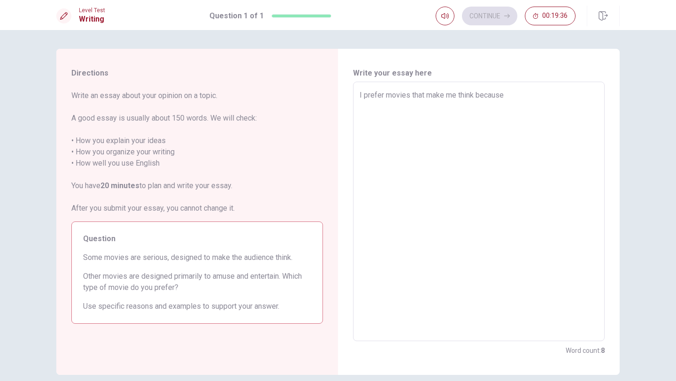
type textarea "x"
type textarea "I prefer movies that make me think because I"
type textarea "x"
type textarea "I prefer movies that make me think because I c"
type textarea "x"
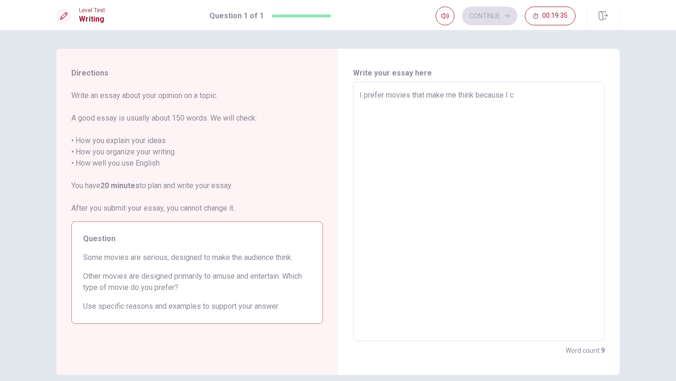
type textarea "I prefer movies that make me think because I ca"
type textarea "x"
type textarea "I prefer movies that make me think because I can"
type textarea "x"
type textarea "I prefer movies that make me think because I can"
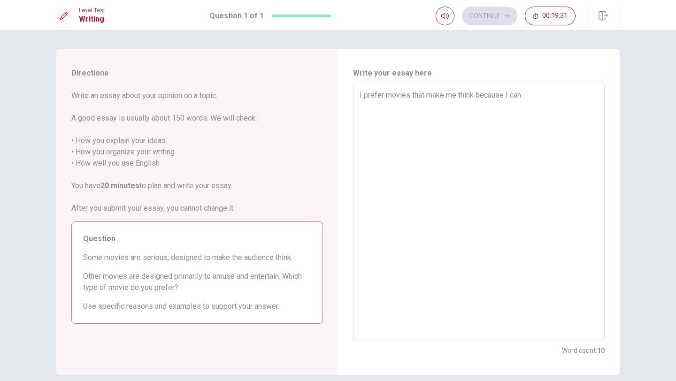
type textarea "x"
type textarea "I prefer movies that make me think because I can"
type textarea "x"
type textarea "I prefer movies that make me think because I ca"
type textarea "x"
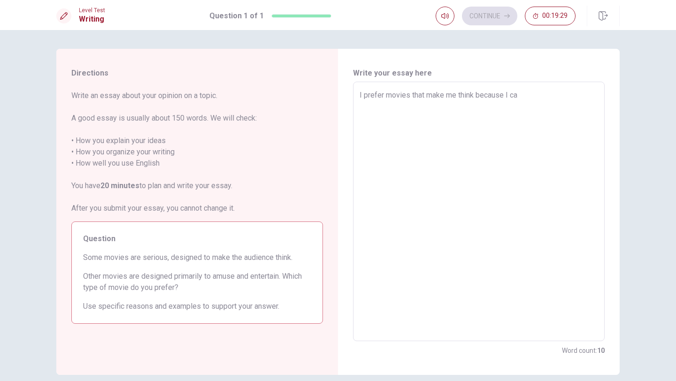
type textarea "I prefer movies that make me think because I c"
type textarea "x"
type textarea "I prefer movies that make me think because I"
type textarea "x"
type textarea "I prefer movies that make me think because I"
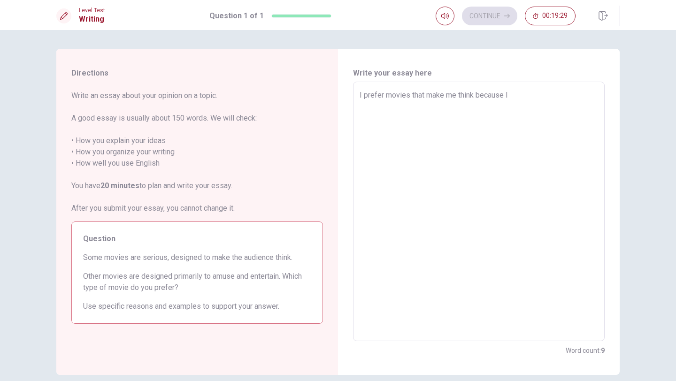
type textarea "x"
type textarea "I prefer movies that make me think because"
type textarea "x"
type textarea "I prefer movies that make me think because t"
type textarea "x"
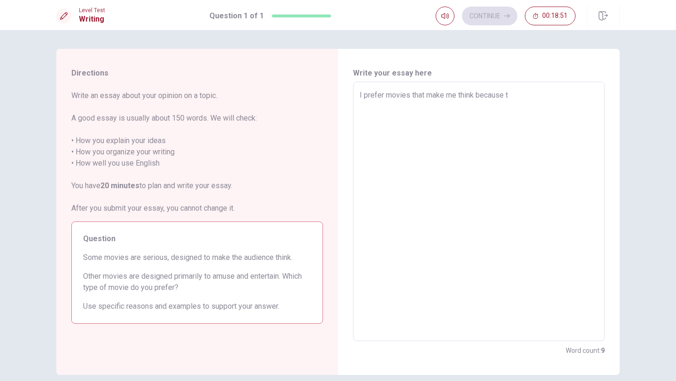
type textarea "I prefer movies that make me think because th"
type textarea "x"
type textarea "I prefer movies that make me think because the"
type textarea "x"
type textarea "I prefer movies that make me think because ther"
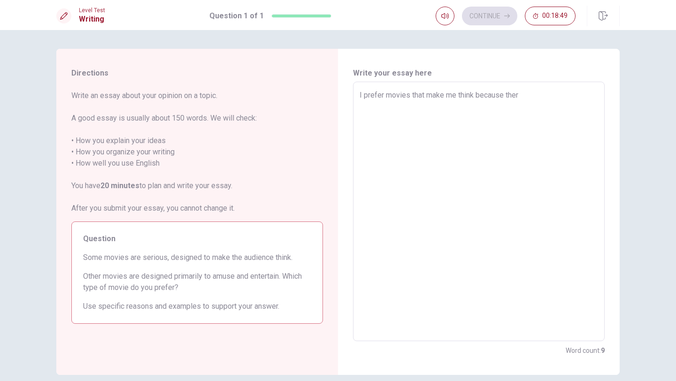
type textarea "x"
type textarea "I prefer movies that make me think because there"
type textarea "x"
type textarea "I prefer movies that make me think because there"
type textarea "x"
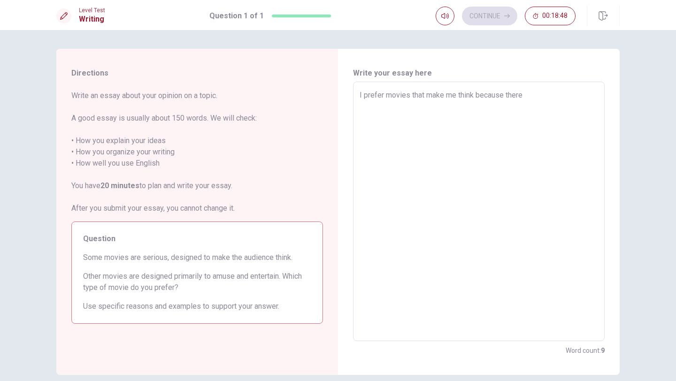
type textarea "I prefer movies that make me think because there"
type textarea "x"
type textarea "I prefer movies that make me think because ther"
type textarea "x"
type textarea "I prefer movies that make me think because the"
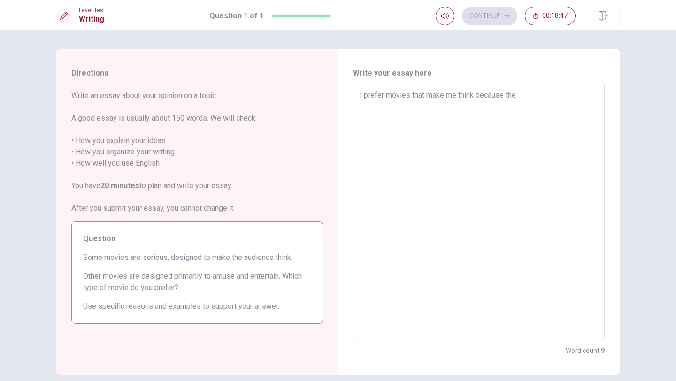
type textarea "x"
type textarea "I prefer movies that make me think because th"
type textarea "x"
type textarea "I prefer movies that make me think because t"
type textarea "x"
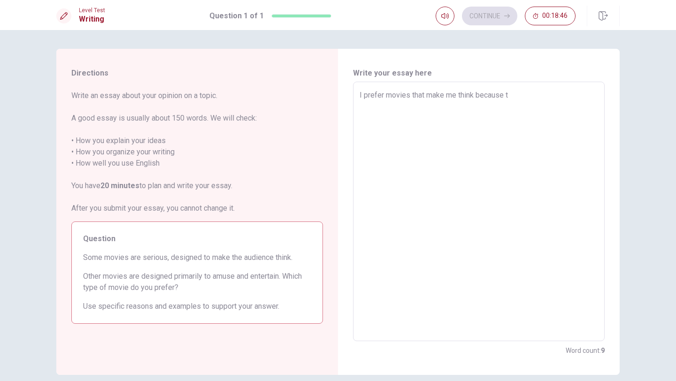
type textarea "I prefer movies that make me think because"
type textarea "x"
type textarea "I prefer movies that make me think because a"
type textarea "x"
type textarea "I prefer movies that make me think because ar"
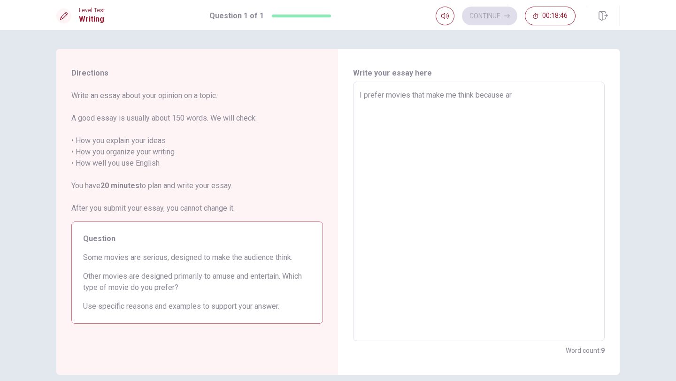
type textarea "x"
type textarea "I prefer movies that make me think because are"
type textarea "x"
type textarea "I prefer movies that make me think because are"
type textarea "x"
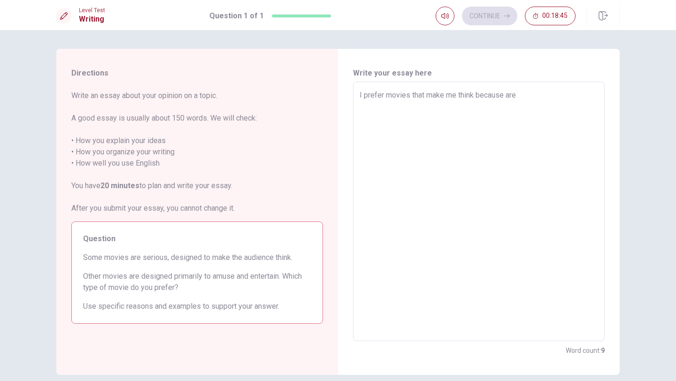
type textarea "I prefer movies that make me think because are m"
type textarea "x"
type textarea "I prefer movies that make me think because are mo"
type textarea "x"
type textarea "I prefer movies that make me think because are mot"
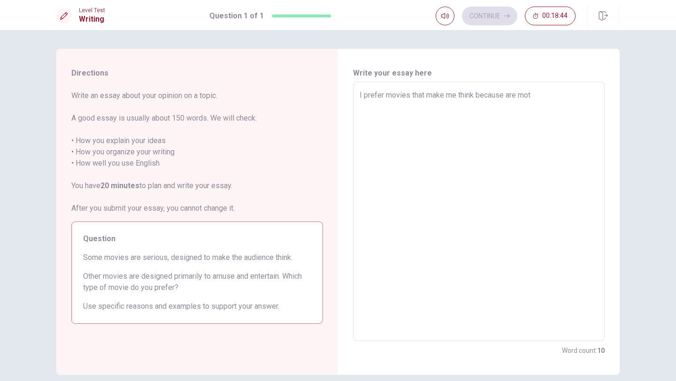
type textarea "x"
type textarea "I prefer movies that make me think because are mo"
type textarea "x"
type textarea "I prefer movies that make me think because are mor"
type textarea "x"
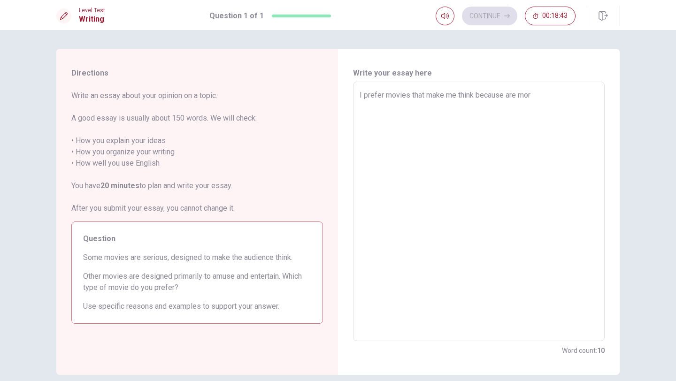
type textarea "I prefer movies that make me think because are more"
type textarea "x"
type textarea "I prefer movies that make me think because are more"
type textarea "x"
type textarea "I prefer movies that make me think because are more i"
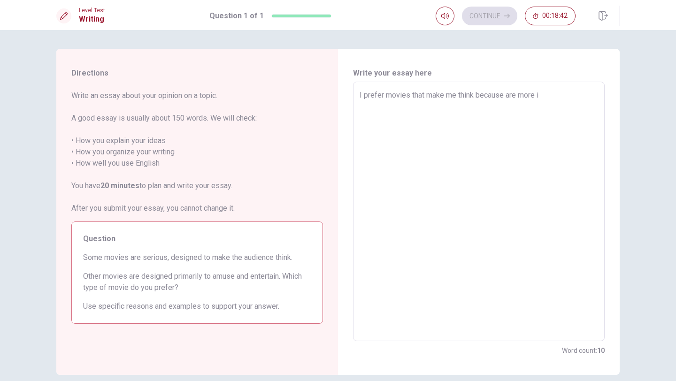
type textarea "x"
type textarea "I prefer movies that make me think because are more in"
type textarea "x"
type textarea "I prefer movies that make me think because are more int"
type textarea "x"
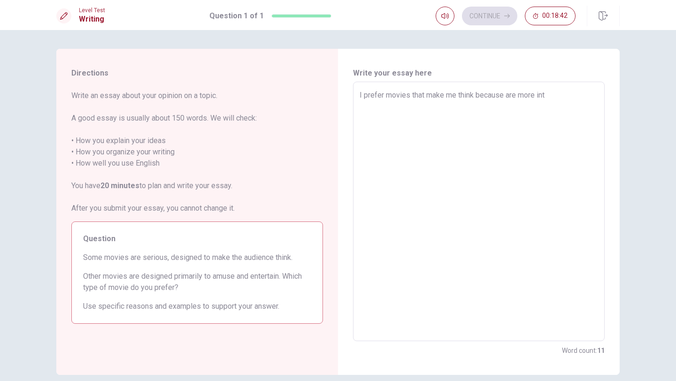
type textarea "I prefer movies that make me think because are more inte"
type textarea "x"
type textarea "I prefer movies that make me think because are more inter"
type textarea "x"
type textarea "I prefer movies that make me think because are more intere"
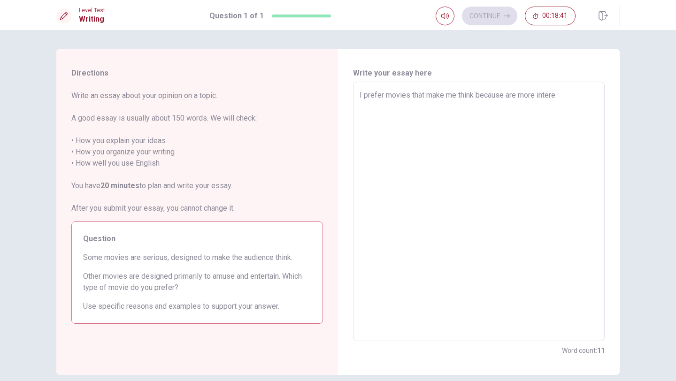
type textarea "x"
type textarea "I prefer movies that make me think because are more interes"
type textarea "x"
type textarea "I prefer movies that make me think because are more interest"
type textarea "x"
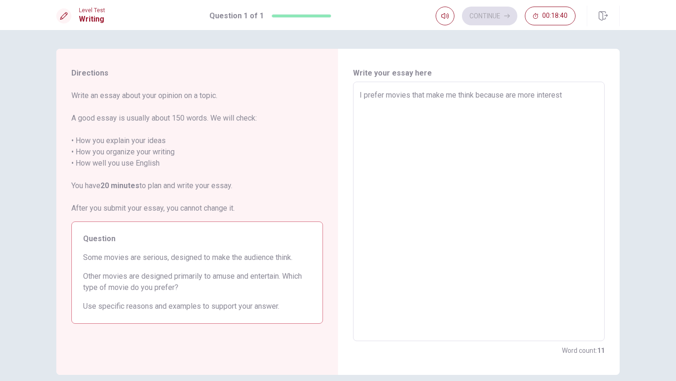
type textarea "I prefer movies that make me think because are more interesti"
type textarea "x"
type textarea "I prefer movies that make me think because are more interestin"
type textarea "x"
type textarea "I prefer movies that make me think because are more interesting"
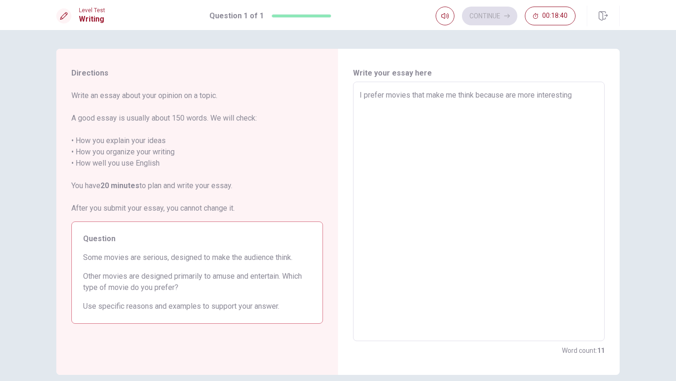
type textarea "x"
type textarea "I prefer movies that make me think because are more interesting"
type textarea "x"
type textarea "I prefer movies that make me think because are more interesting"
type textarea "x"
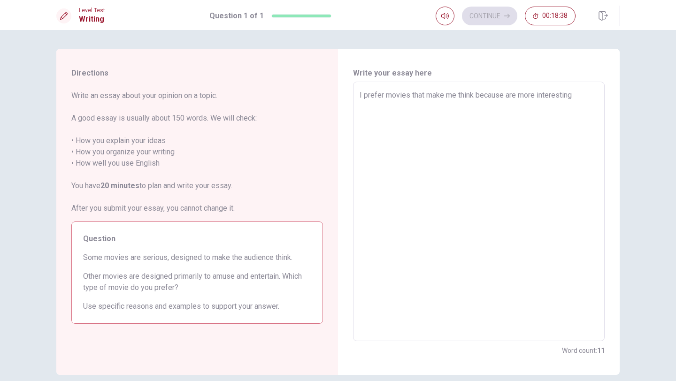
type textarea "I prefer movies that make me think because are more interestin"
type textarea "x"
type textarea "I prefer movies that make me think because are more interesti"
type textarea "x"
type textarea "I prefer movies that make me think because are more interest"
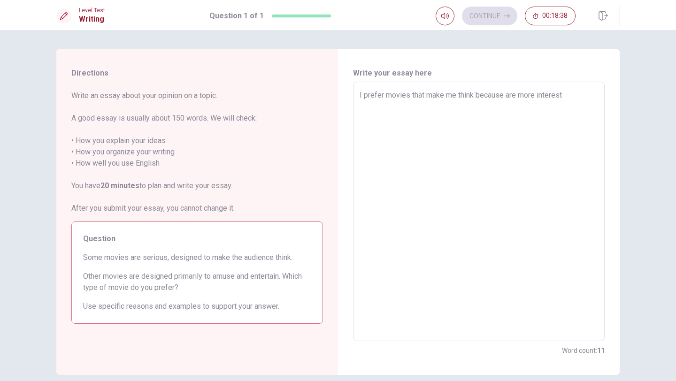
type textarea "x"
type textarea "I prefer movies that make me think because are more interes"
type textarea "x"
type textarea "I prefer movies that make me think because are more intere"
type textarea "x"
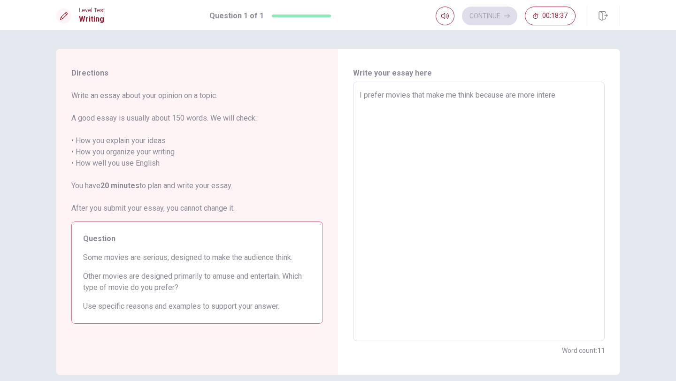
type textarea "I prefer movies that make me think because are more inter"
type textarea "x"
type textarea "I prefer movies that make me think because are more inte"
type textarea "x"
type textarea "I prefer movies that make me think because are more int"
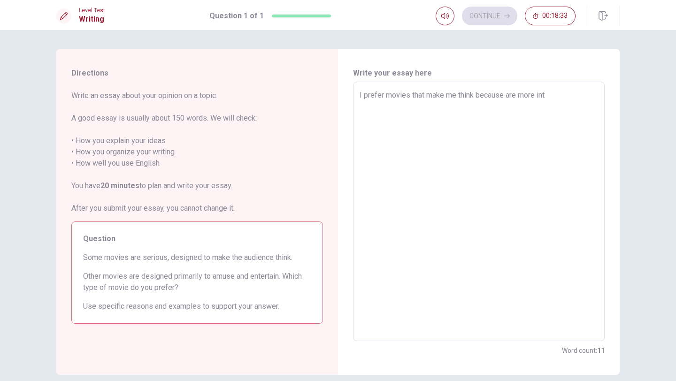
type textarea "x"
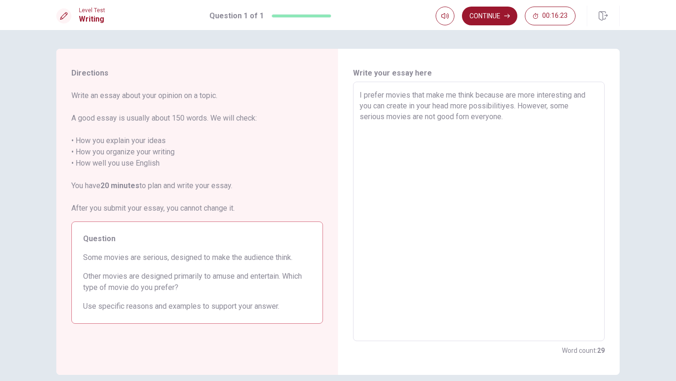
click at [514, 119] on textarea "I prefer movies that make me think because are more interesting and you can cre…" at bounding box center [479, 212] width 238 height 244
click at [494, 15] on button "Continue" at bounding box center [489, 16] width 55 height 19
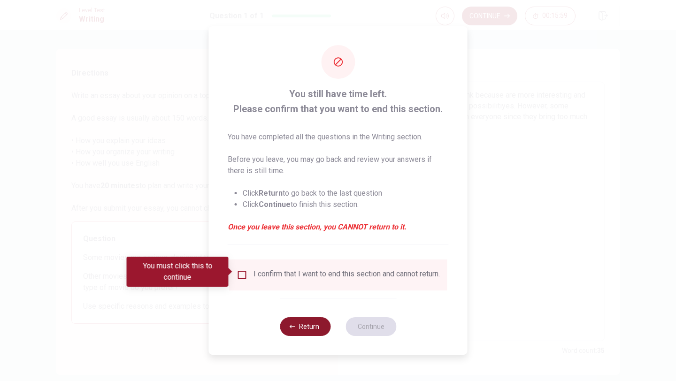
click at [299, 336] on button "Return" at bounding box center [305, 326] width 51 height 19
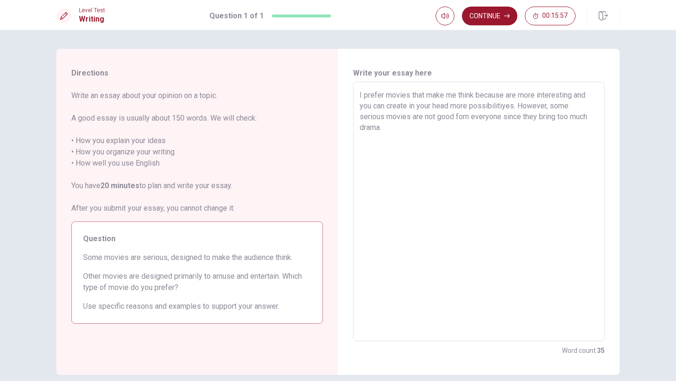
click at [392, 135] on textarea "I prefer movies that make me think because are more interesting and you can cre…" at bounding box center [479, 212] width 238 height 244
click at [495, 13] on button "Continue" at bounding box center [489, 16] width 55 height 19
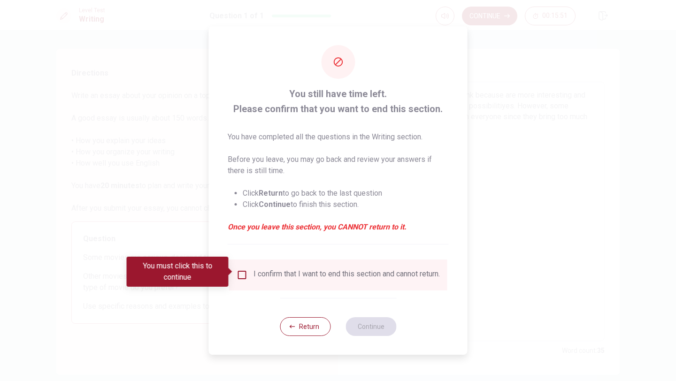
click at [240, 276] on input "You must click this to continue" at bounding box center [242, 274] width 11 height 11
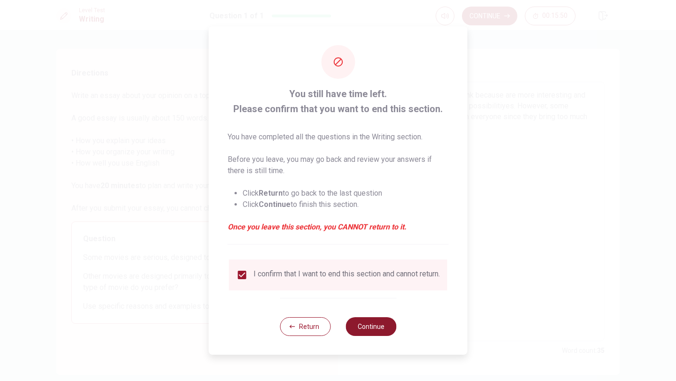
click at [359, 329] on button "Continue" at bounding box center [370, 326] width 51 height 19
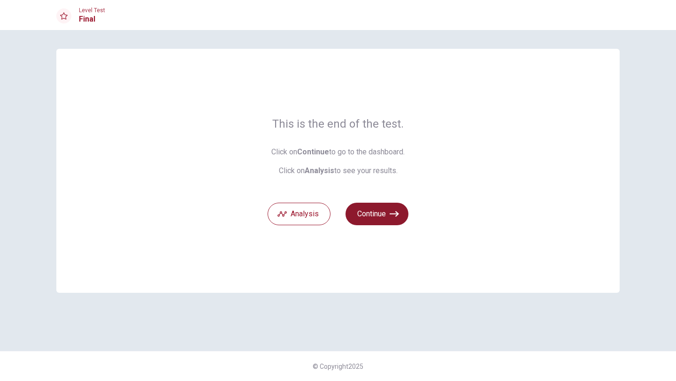
click at [398, 209] on icon "button" at bounding box center [394, 213] width 9 height 9
